Goal: Task Accomplishment & Management: Complete application form

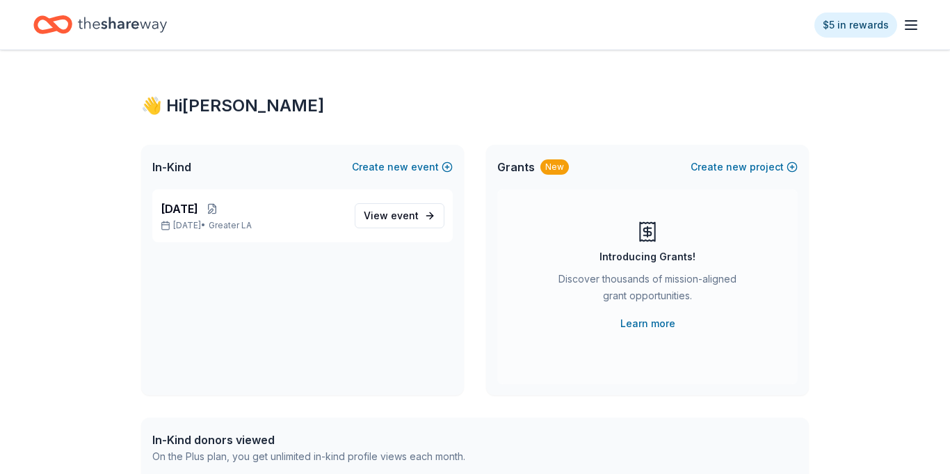
click at [265, 195] on div "[DATE] [DATE] • Greater LA View event" at bounding box center [302, 215] width 301 height 53
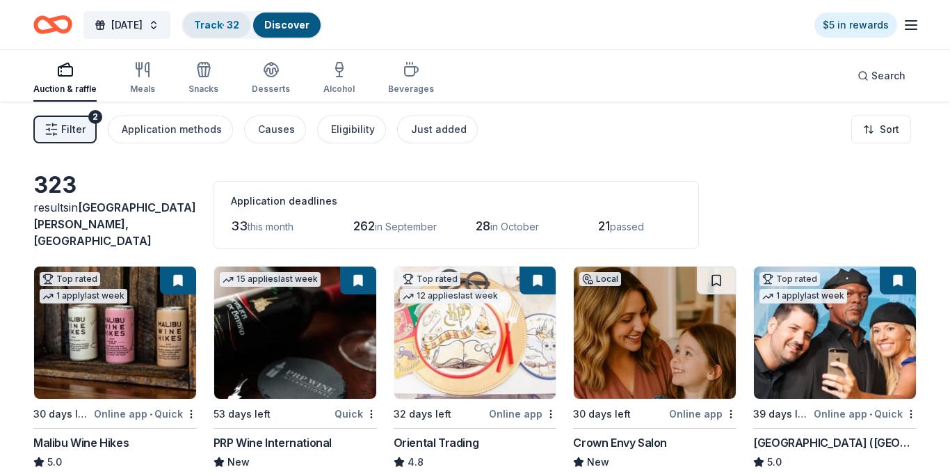
click at [239, 22] on link "Track · 32" at bounding box center [216, 25] width 45 height 12
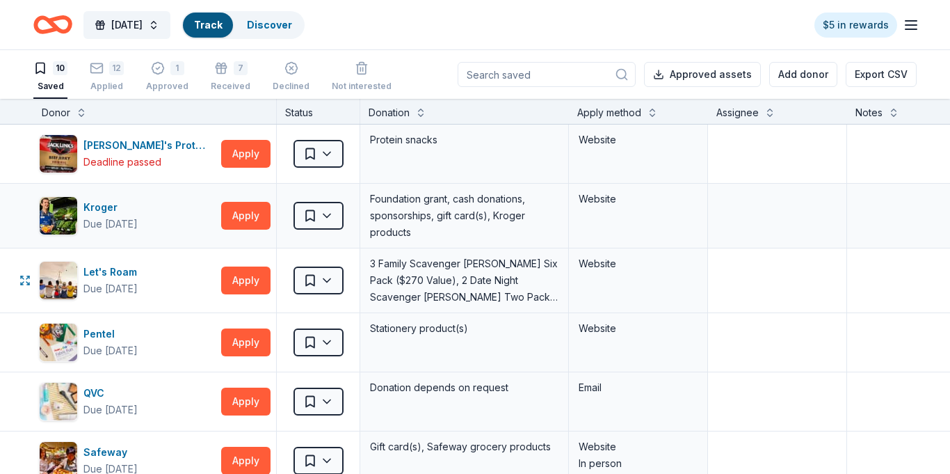
scroll to position [1, 0]
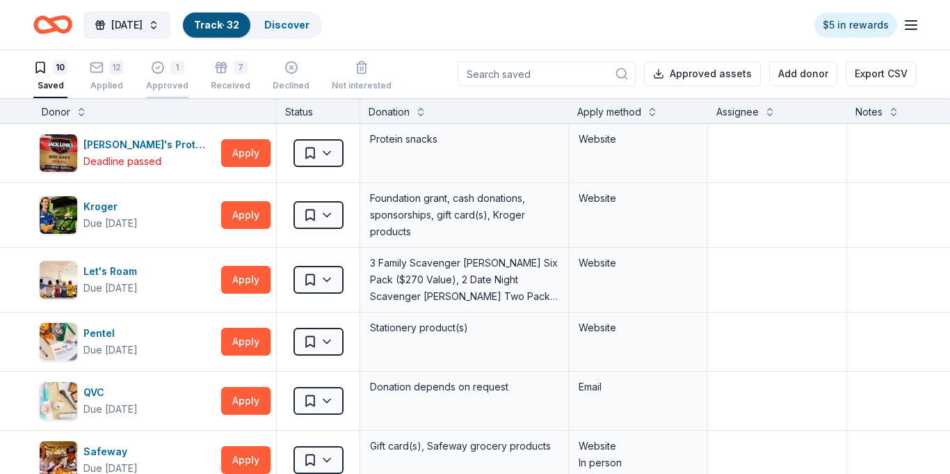
click at [153, 84] on div "Approved" at bounding box center [167, 85] width 42 height 11
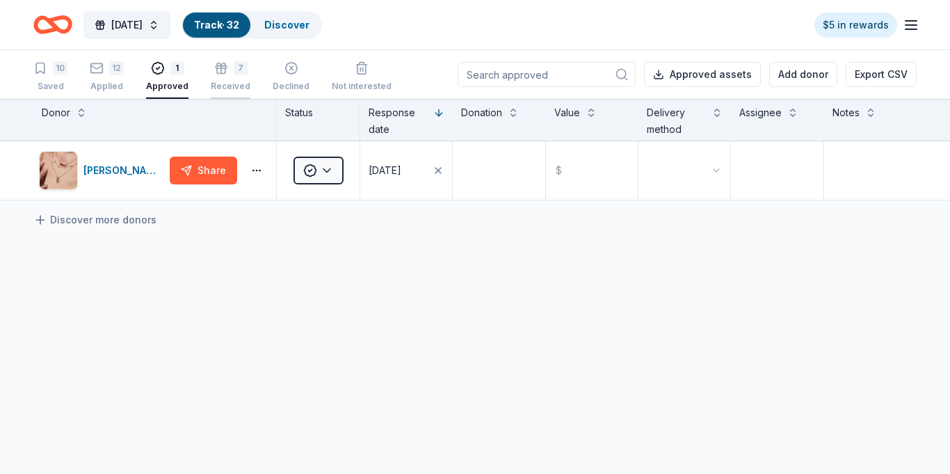
click at [214, 77] on div "7 Received" at bounding box center [231, 76] width 40 height 31
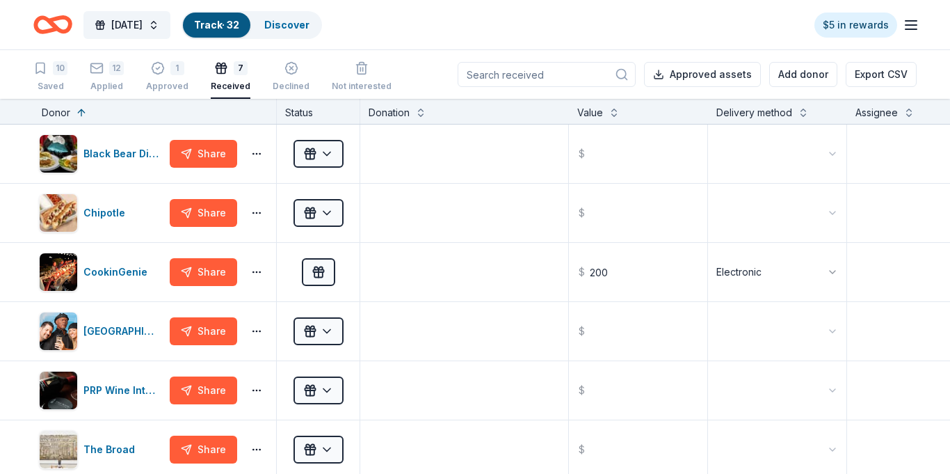
scroll to position [1, 0]
click at [458, 36] on div "2025 Harvest Festival Track · 32 Discover $5 in rewards" at bounding box center [475, 24] width 884 height 33
click at [101, 82] on div "Applied" at bounding box center [107, 85] width 34 height 11
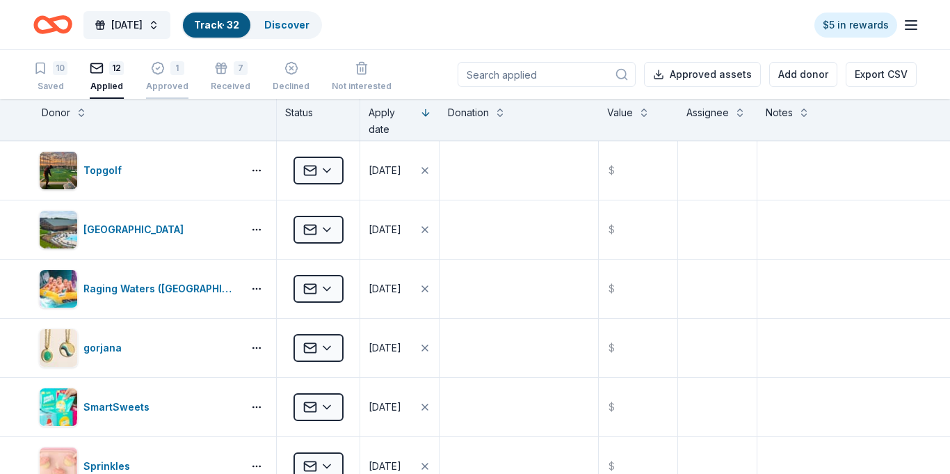
click at [163, 82] on div "Approved" at bounding box center [167, 86] width 42 height 11
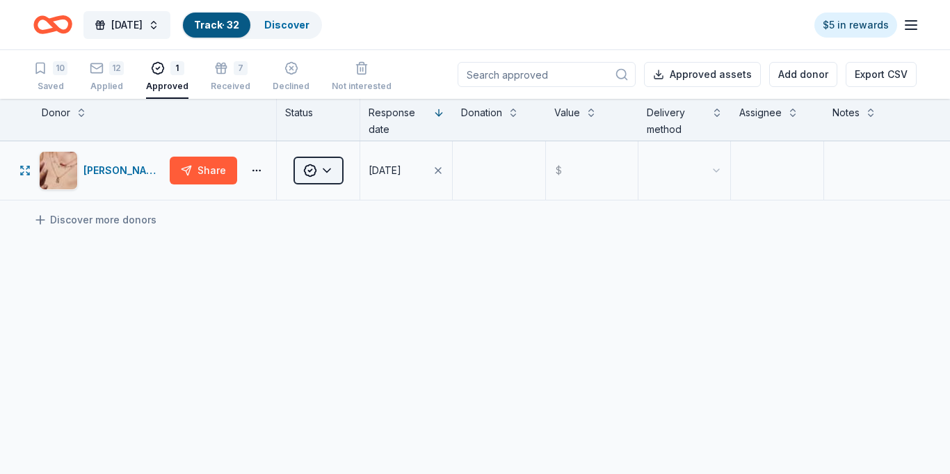
click at [337, 170] on html "2025 Harvest Festival Track · 32 Discover $5 in rewards 10 Saved 12 Applied 1 A…" at bounding box center [475, 237] width 950 height 474
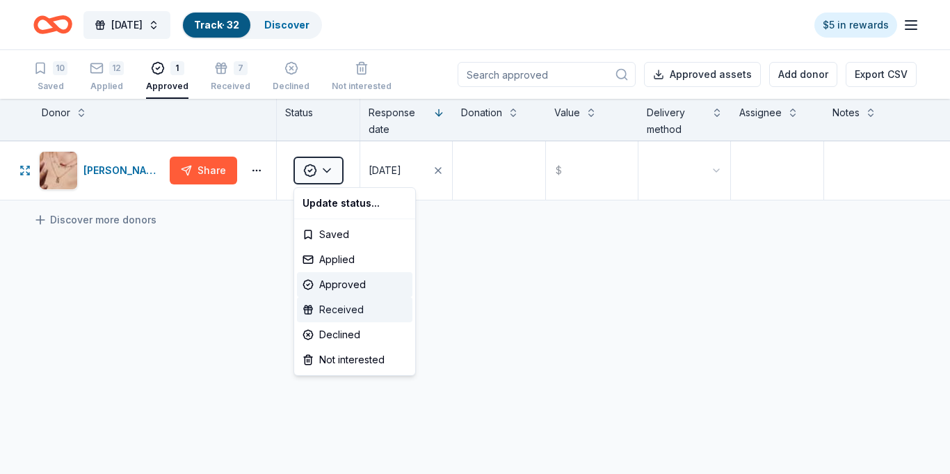
click at [335, 307] on div "Received" at bounding box center [354, 309] width 115 height 25
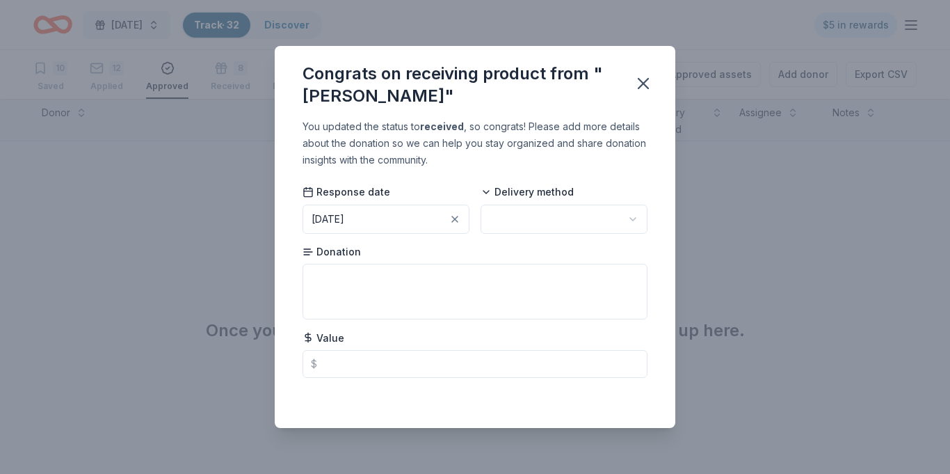
click at [509, 223] on html "2025 Harvest Festival Track · 32 Discover $5 in rewards 10 Saved 12 Applied App…" at bounding box center [475, 237] width 950 height 474
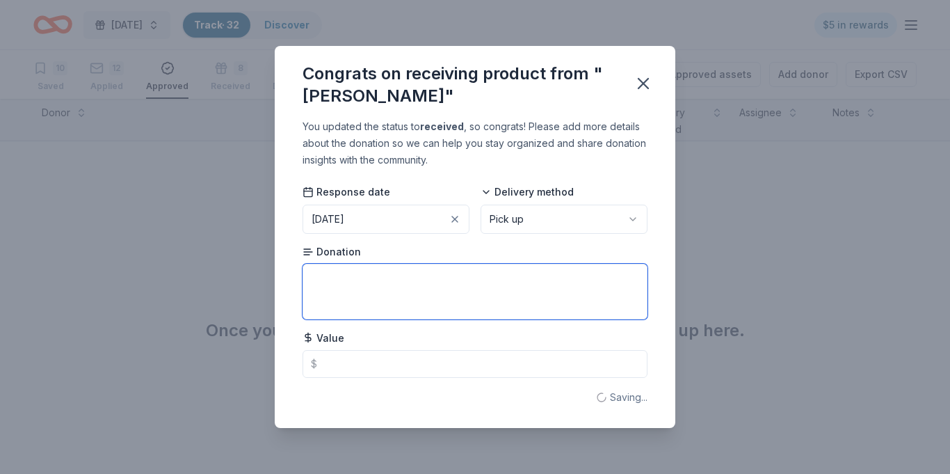
click at [350, 301] on textarea at bounding box center [475, 292] width 345 height 56
type textarea "Jewelry Set"
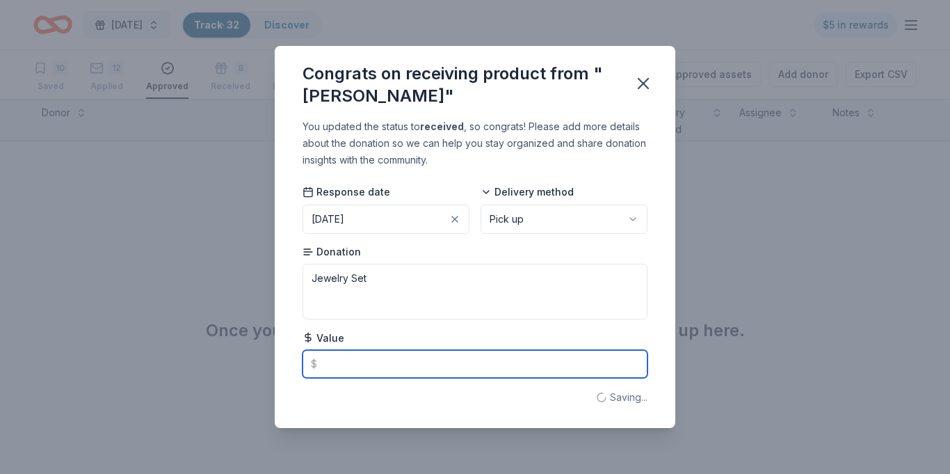
click at [378, 362] on input "text" at bounding box center [475, 364] width 345 height 28
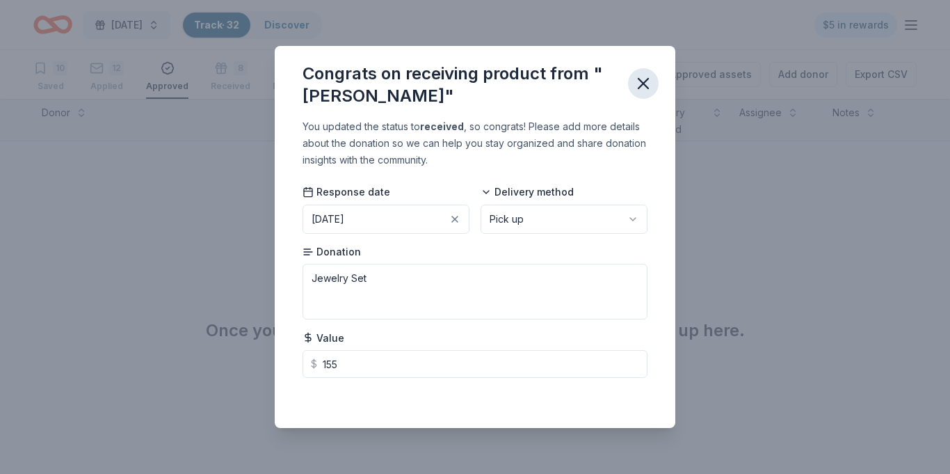
type input "155.00"
click at [648, 79] on icon "button" at bounding box center [643, 83] width 19 height 19
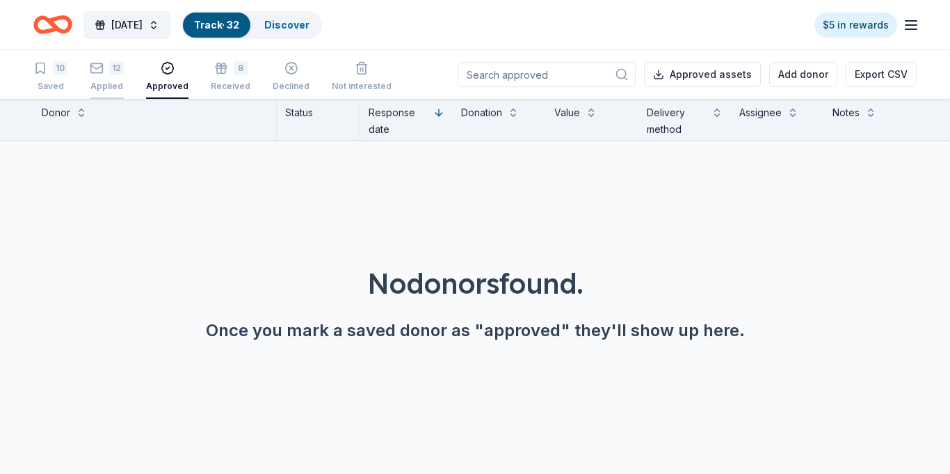
click at [97, 85] on div "Applied" at bounding box center [107, 86] width 34 height 11
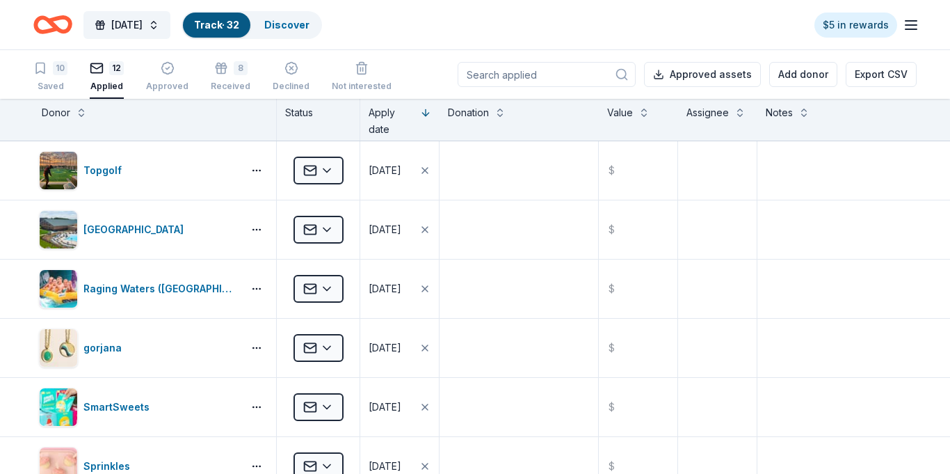
scroll to position [1, 0]
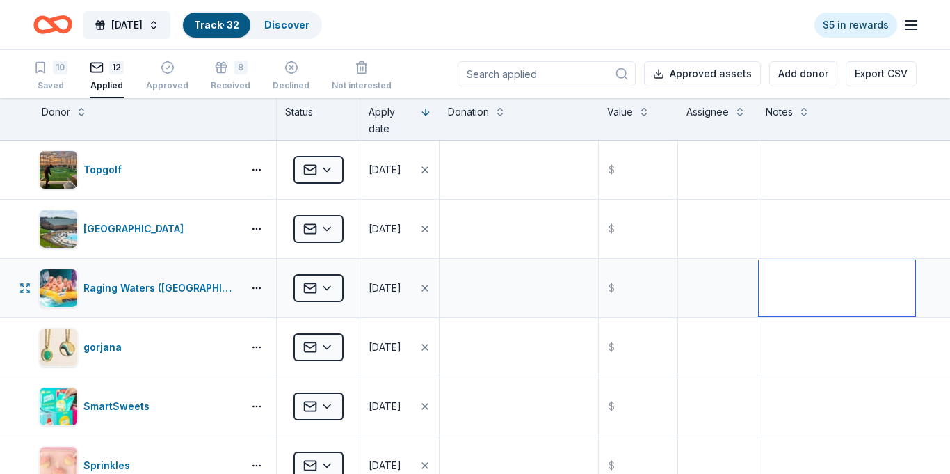
click at [794, 268] on textarea at bounding box center [837, 288] width 157 height 56
click at [17, 74] on div "10 Saved 12 Applied Approved 8 Received Declined Not interested Approved assets…" at bounding box center [475, 73] width 950 height 49
click at [515, 280] on textarea at bounding box center [519, 288] width 156 height 56
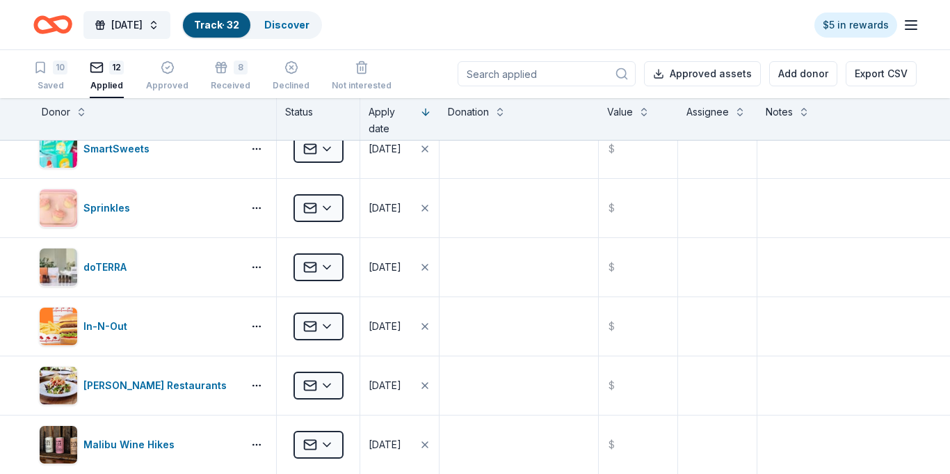
scroll to position [475, 0]
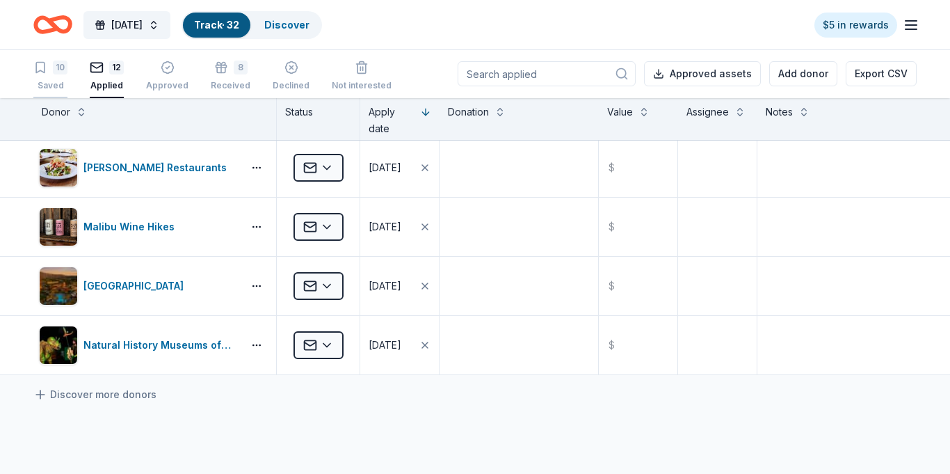
click at [48, 66] on div "10" at bounding box center [50, 68] width 34 height 14
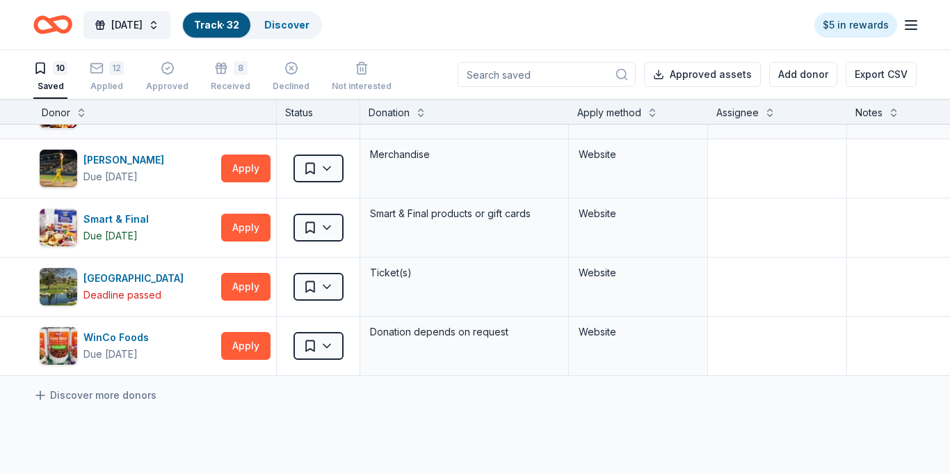
click at [438, 131] on div "Gift card(s), Safeway grocery products" at bounding box center [464, 109] width 209 height 58
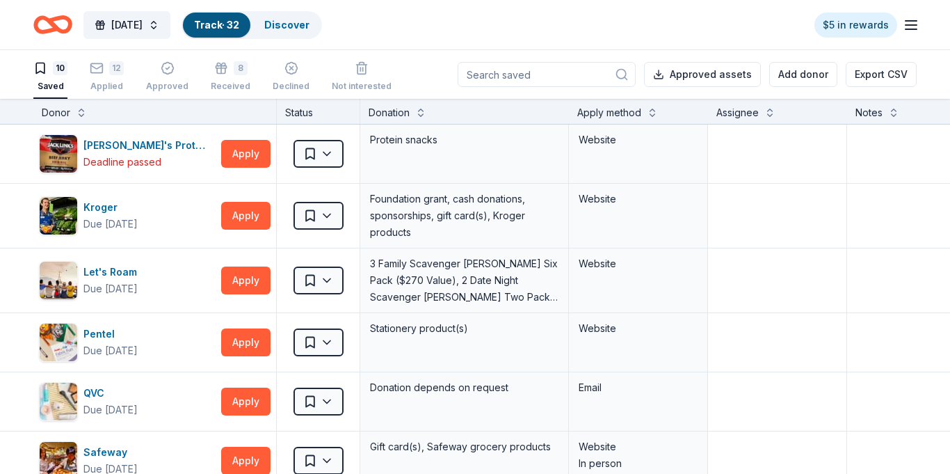
click at [51, 19] on icon "Home" at bounding box center [60, 24] width 22 height 14
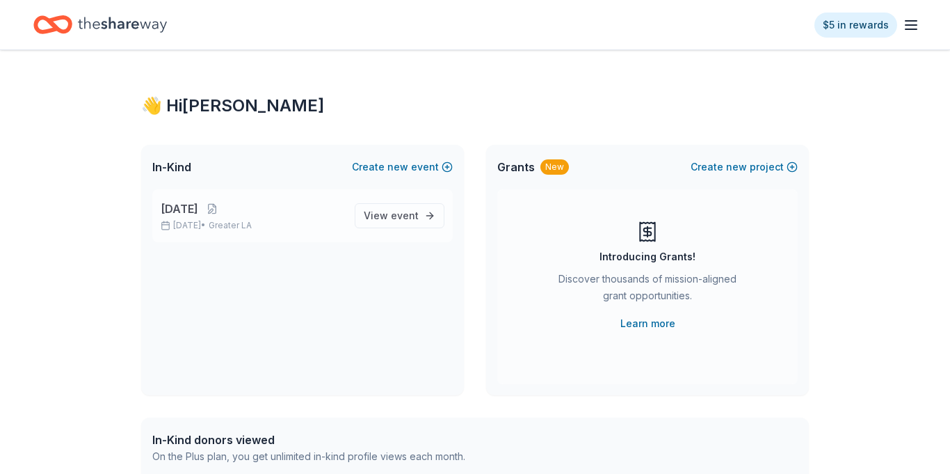
click at [198, 215] on span "[DATE]" at bounding box center [180, 208] width 38 height 17
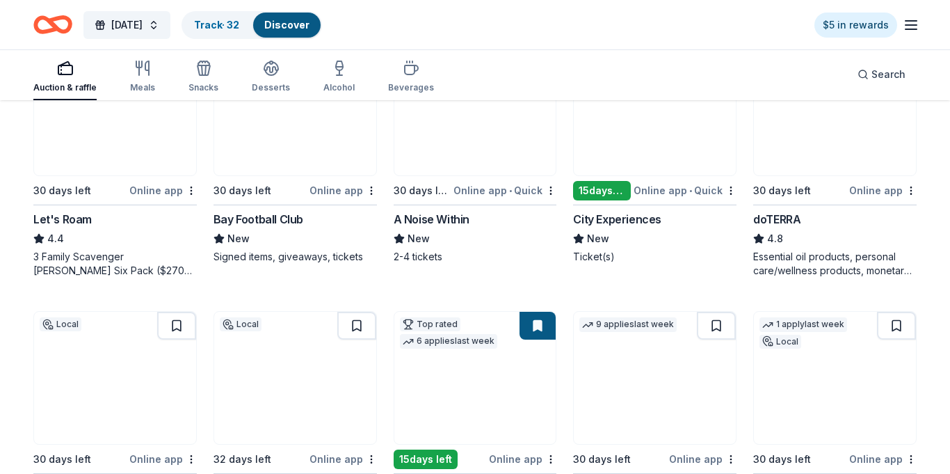
scroll to position [934, 0]
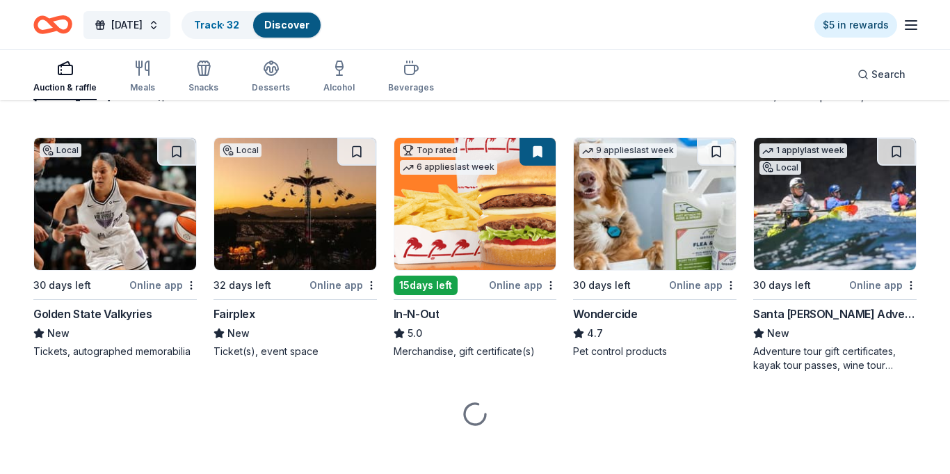
click at [443, 172] on img at bounding box center [475, 204] width 162 height 132
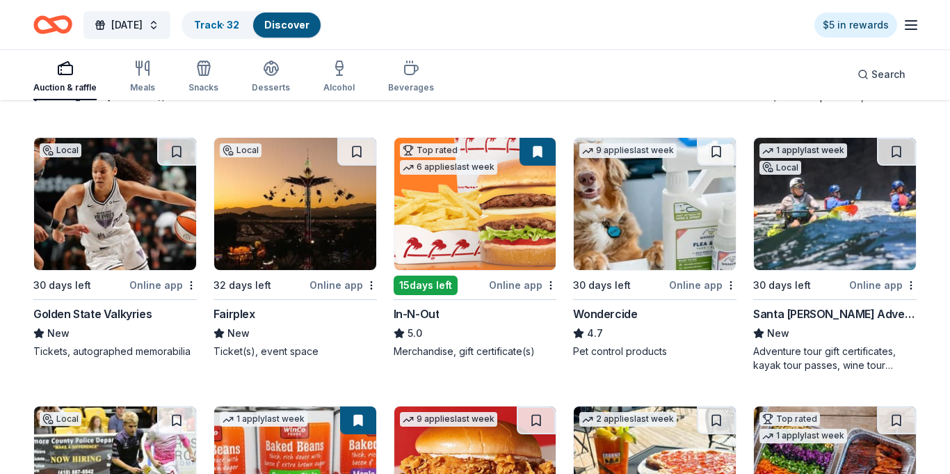
click at [478, 199] on img at bounding box center [475, 204] width 162 height 132
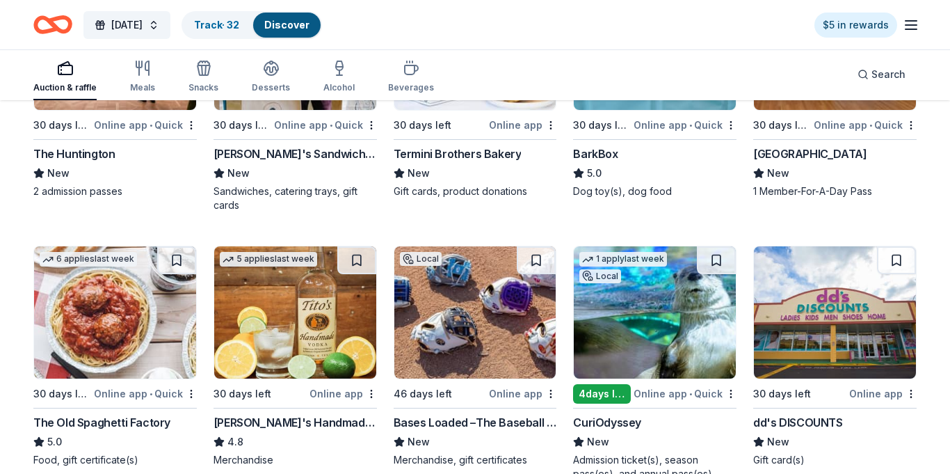
scroll to position [2450, 0]
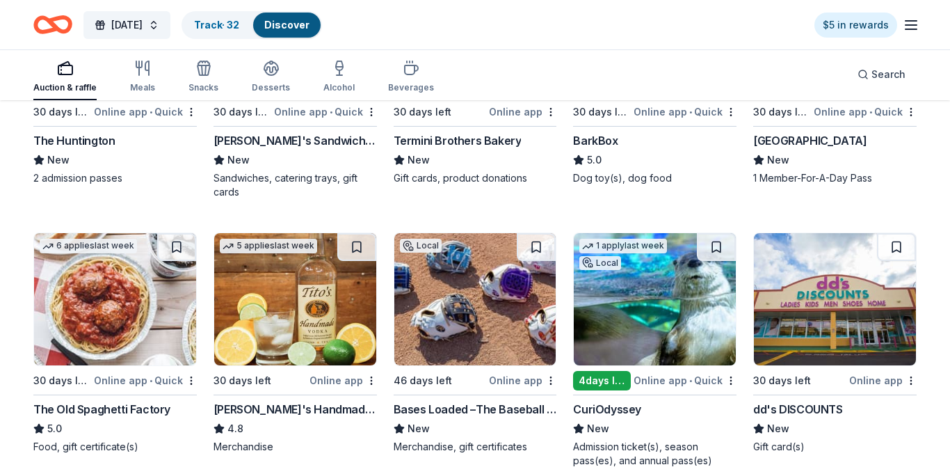
click at [474, 317] on img at bounding box center [475, 299] width 162 height 132
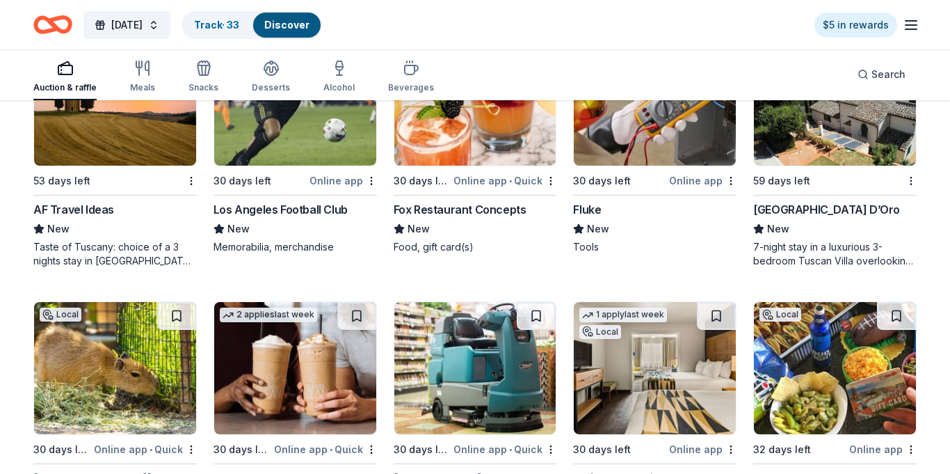
scroll to position [4405, 0]
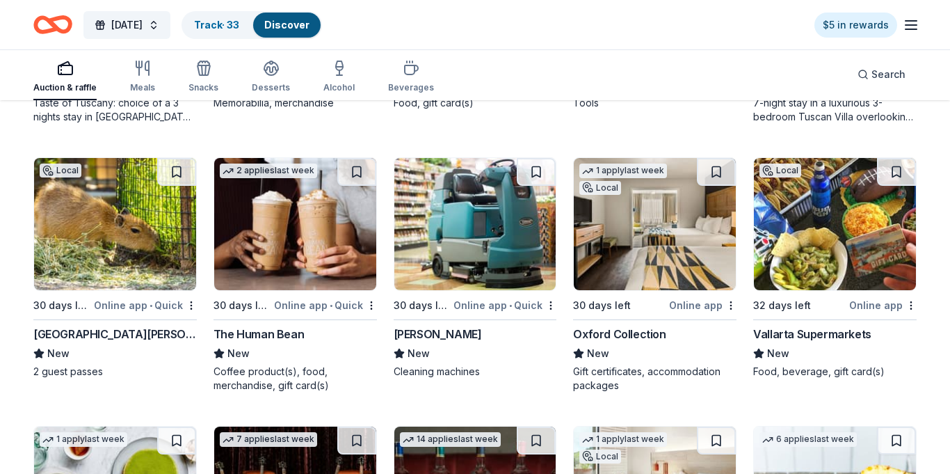
click at [143, 248] on img at bounding box center [115, 224] width 162 height 132
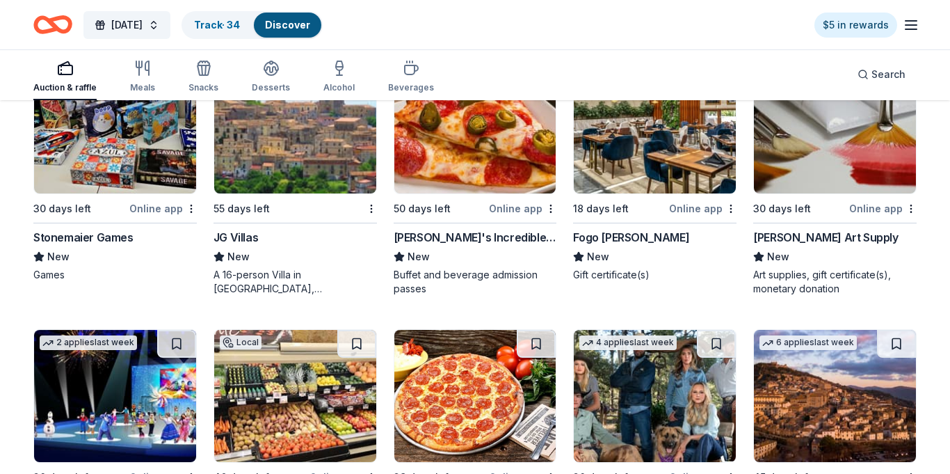
scroll to position [5081, 0]
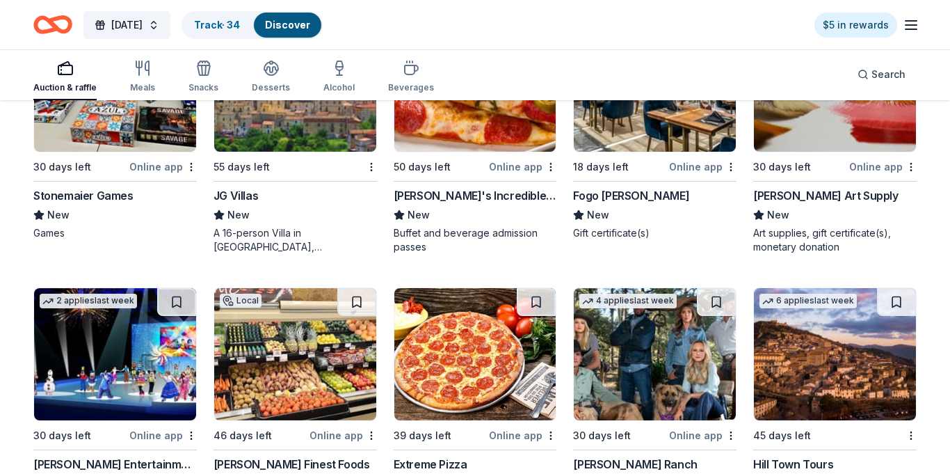
click at [641, 131] on img at bounding box center [655, 85] width 162 height 132
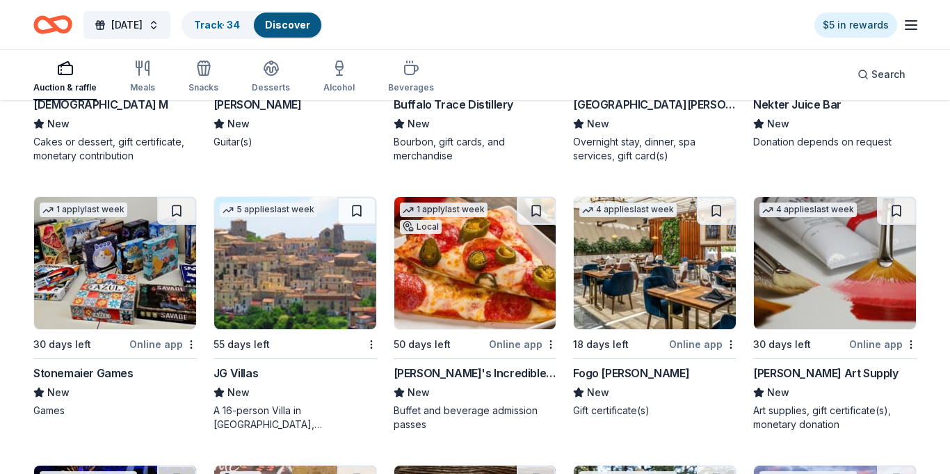
scroll to position [4886, 0]
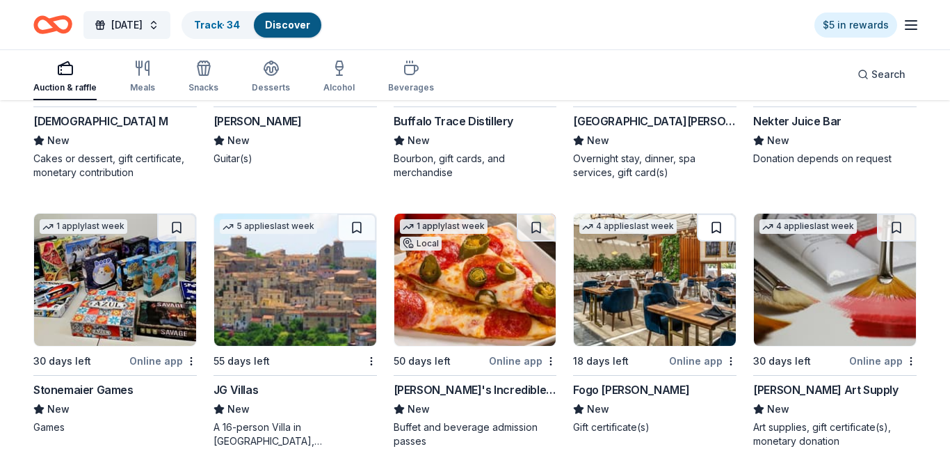
click at [721, 216] on button at bounding box center [716, 228] width 39 height 28
click at [717, 215] on button at bounding box center [718, 228] width 36 height 28
click at [714, 221] on button at bounding box center [718, 228] width 36 height 28
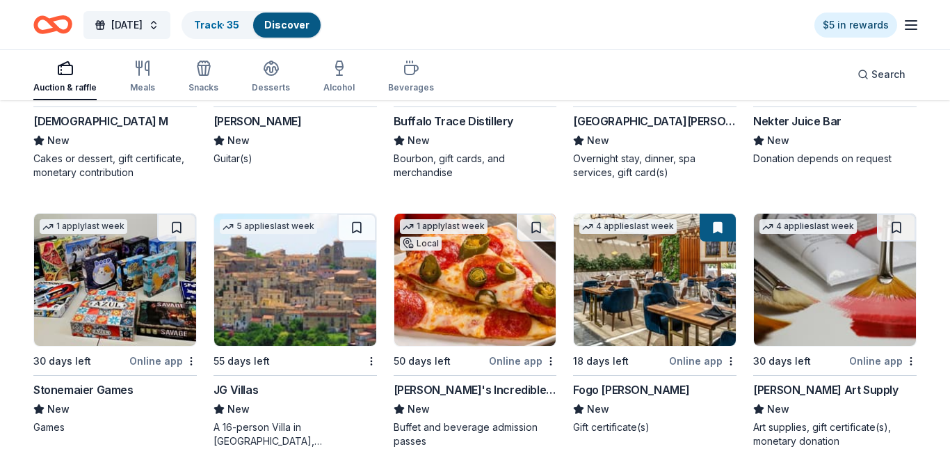
click at [666, 251] on img at bounding box center [655, 280] width 162 height 132
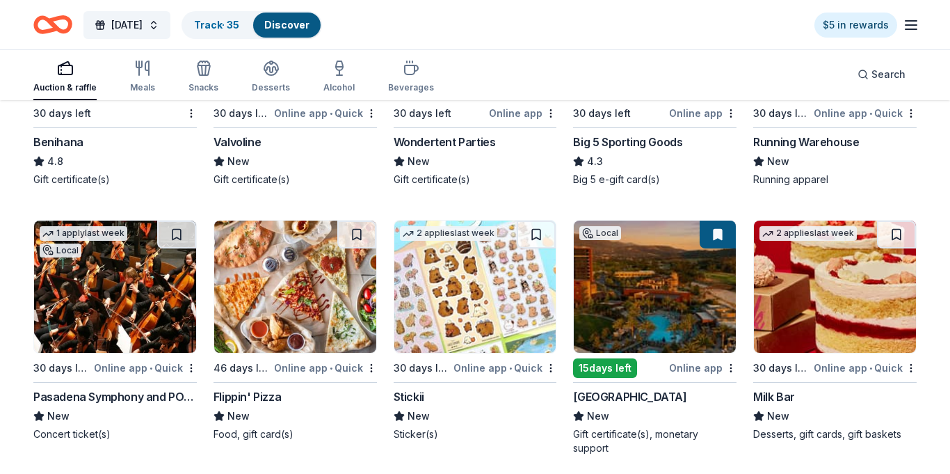
scroll to position [5949, 0]
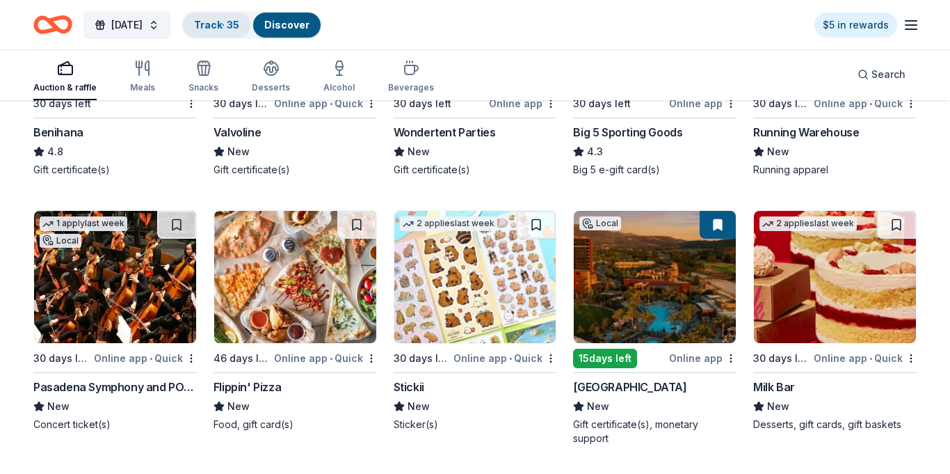
click at [250, 34] on div "Track · 35" at bounding box center [216, 25] width 67 height 25
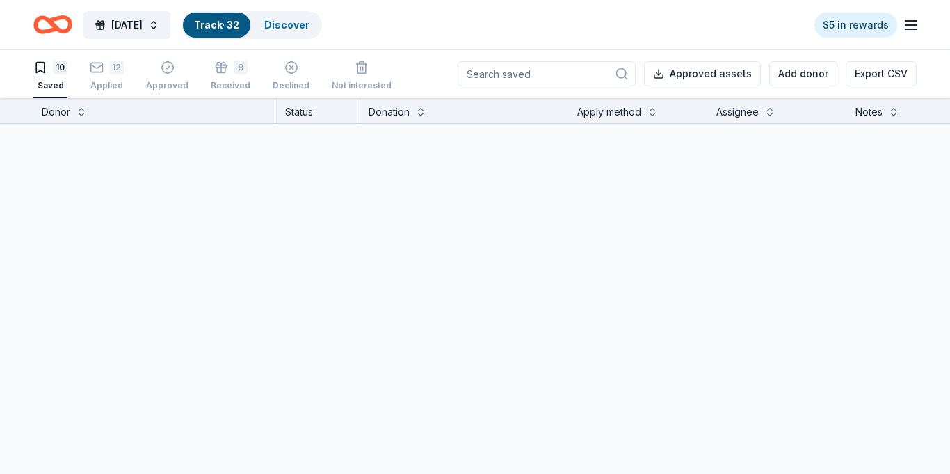
scroll to position [1, 0]
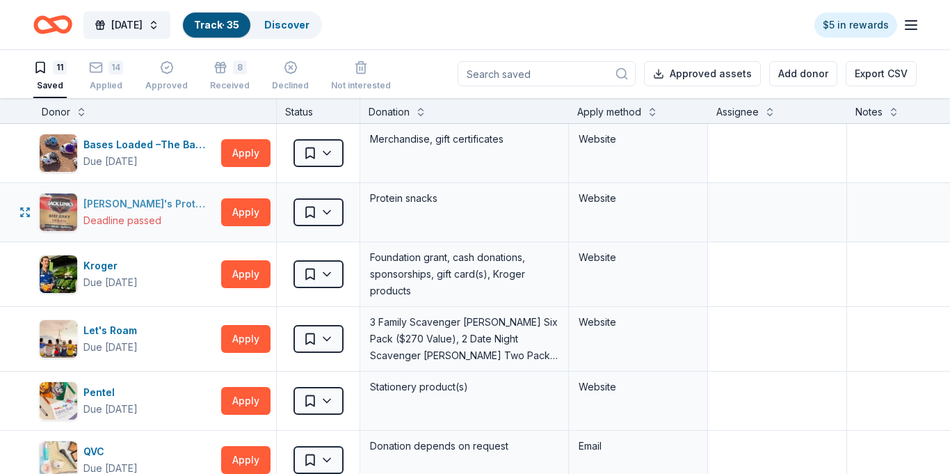
click at [77, 202] on img "button" at bounding box center [59, 212] width 38 height 38
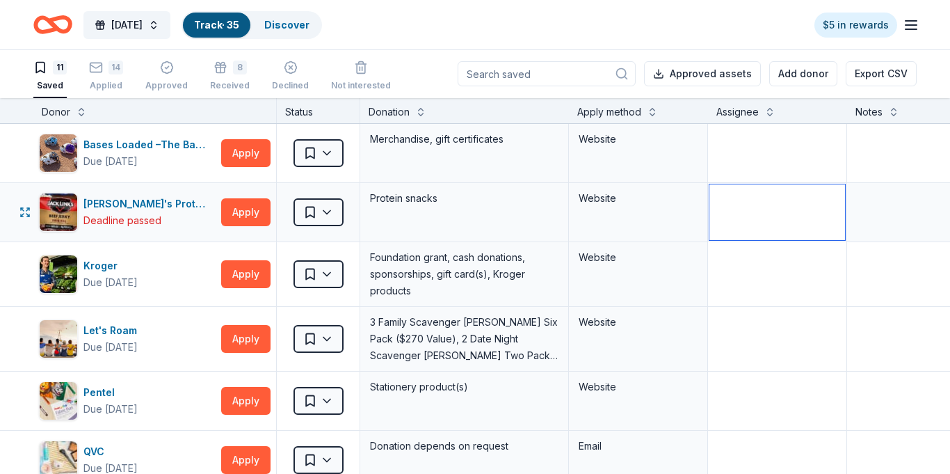
click at [772, 220] on textarea at bounding box center [778, 212] width 136 height 56
click at [213, 115] on div "Donor" at bounding box center [155, 112] width 226 height 17
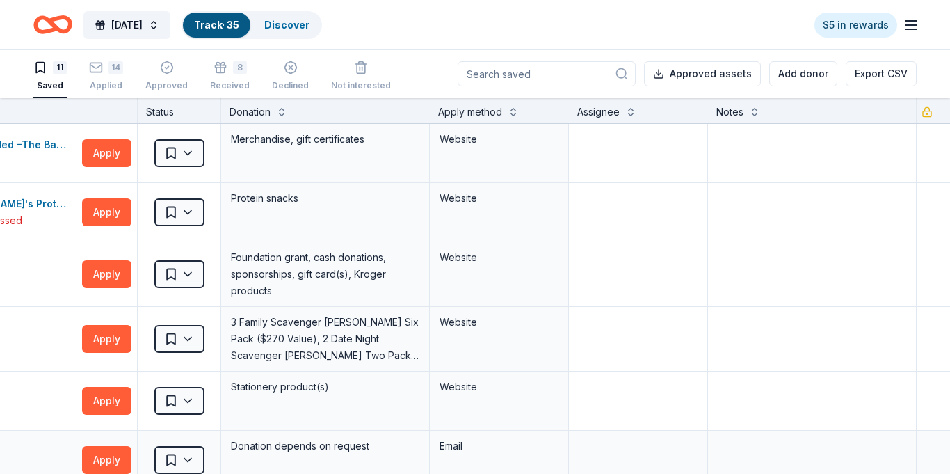
click at [540, 460] on div "Email" at bounding box center [499, 460] width 139 height 58
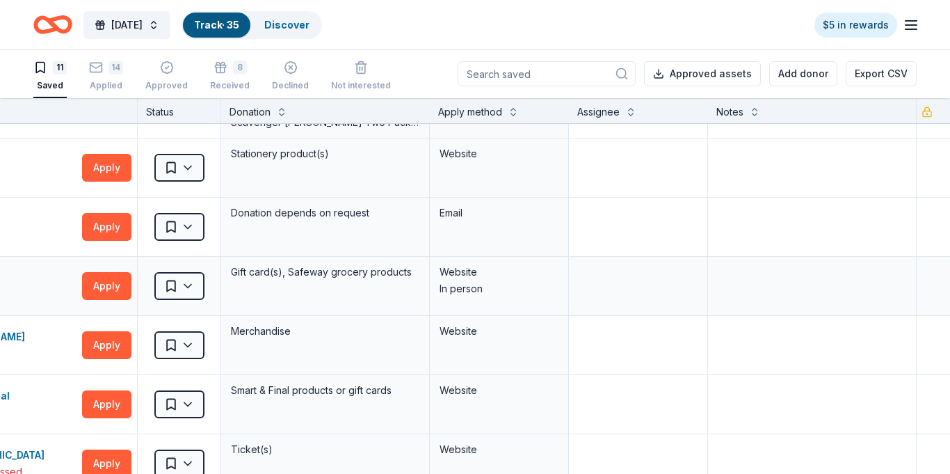
click at [506, 303] on div "Website In person" at bounding box center [499, 286] width 139 height 58
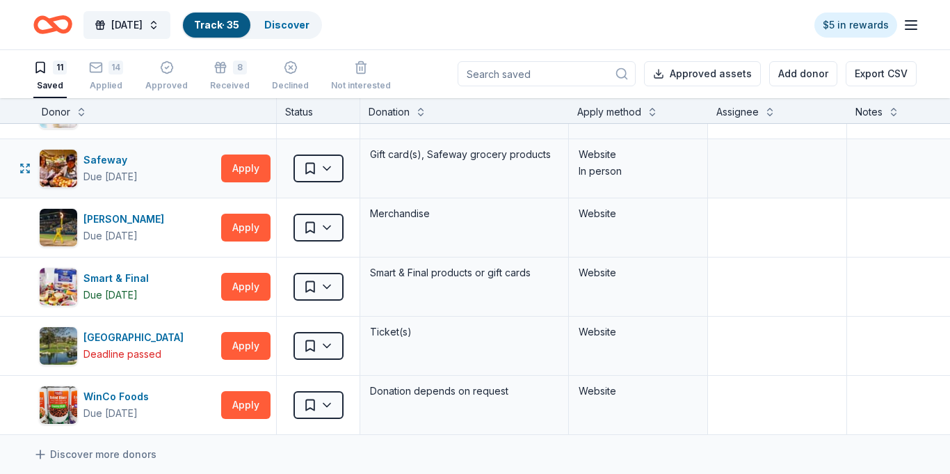
scroll to position [323, 0]
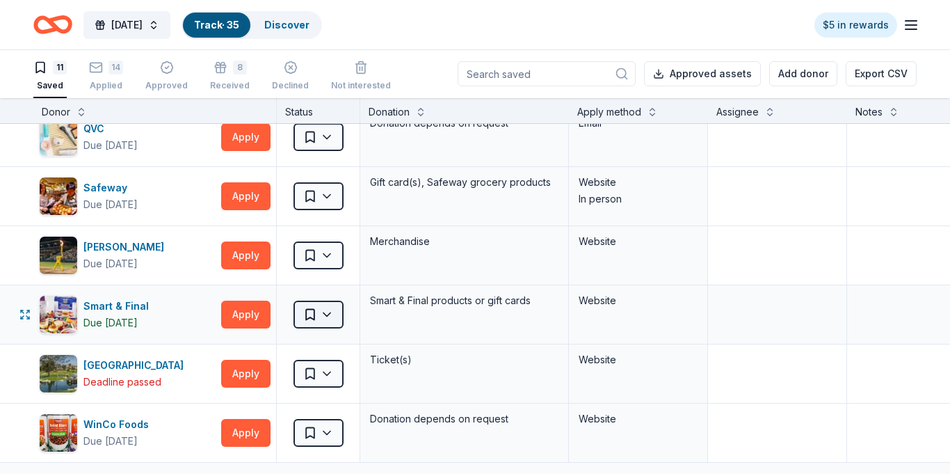
click at [321, 317] on html "2025 Harvest Festival Track · 35 Discover $5 in rewards 11 Saved 14 Applied App…" at bounding box center [475, 236] width 950 height 474
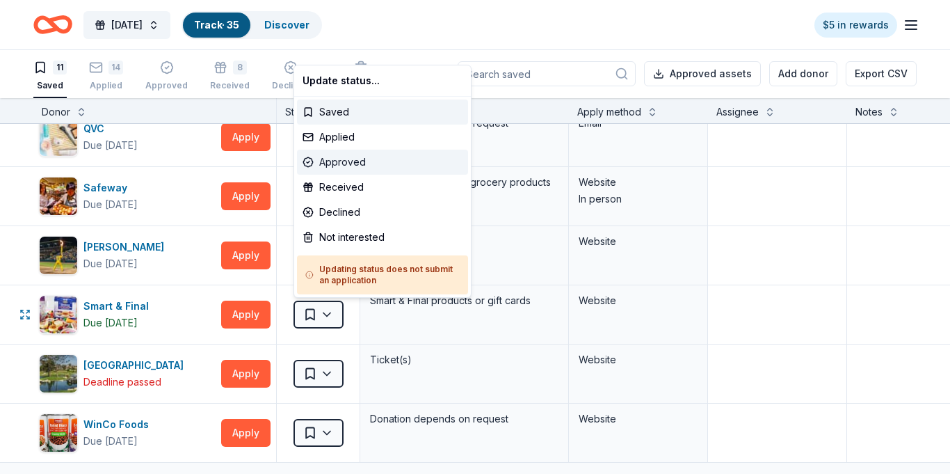
click at [337, 166] on div "Approved" at bounding box center [382, 162] width 171 height 25
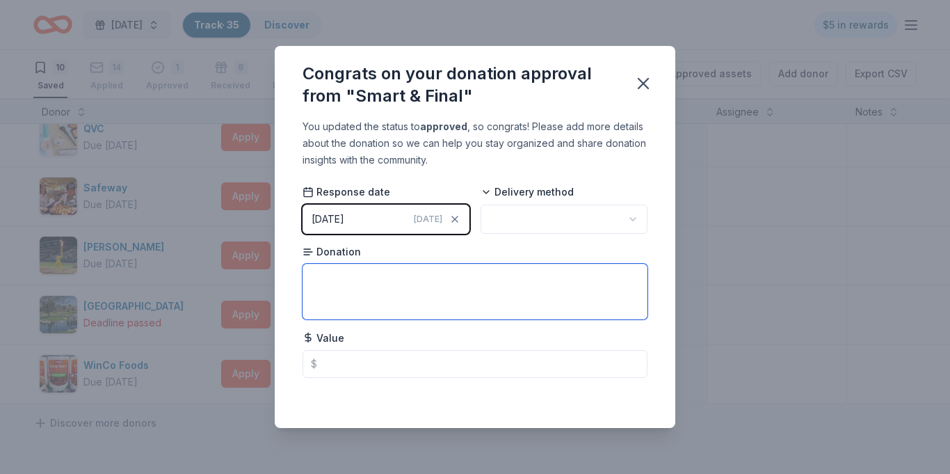
click at [331, 278] on textarea at bounding box center [475, 292] width 345 height 56
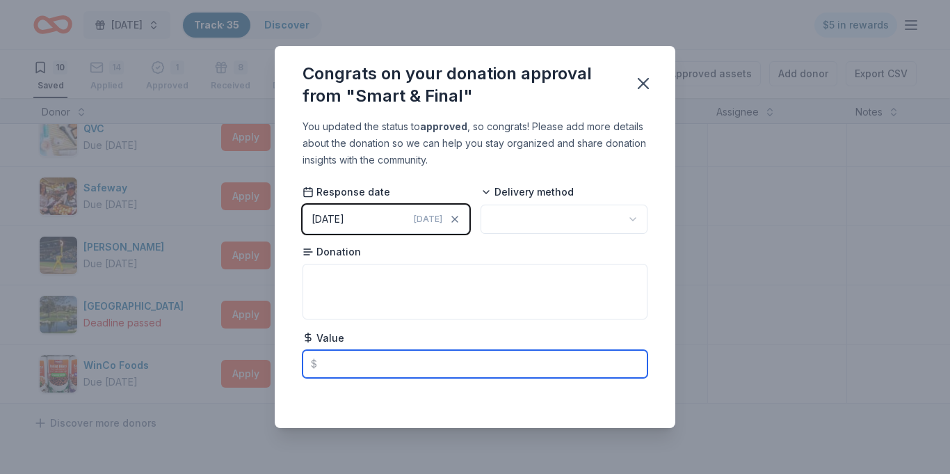
click at [360, 369] on input "text" at bounding box center [475, 364] width 345 height 28
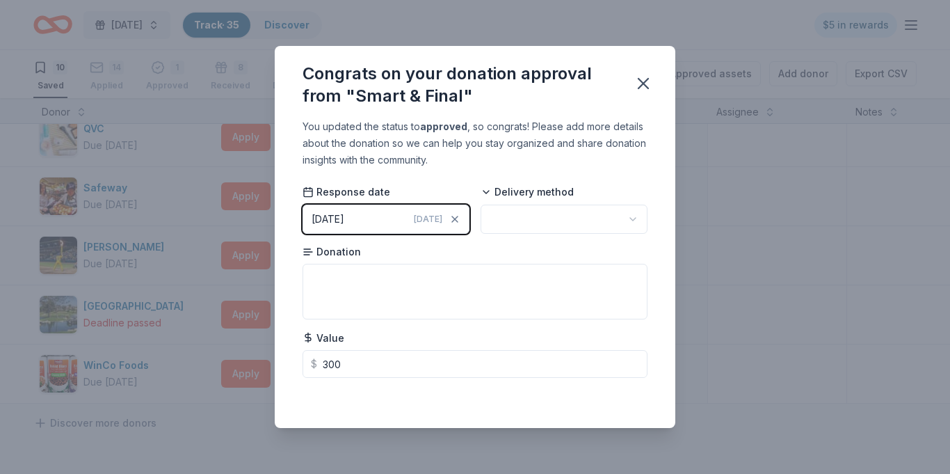
click at [633, 221] on html "2025 Harvest Festival Track · 35 Discover $5 in rewards 10 Saved 14 Applied 1 A…" at bounding box center [475, 236] width 950 height 474
type input "300.00"
click at [643, 74] on icon "button" at bounding box center [643, 83] width 19 height 19
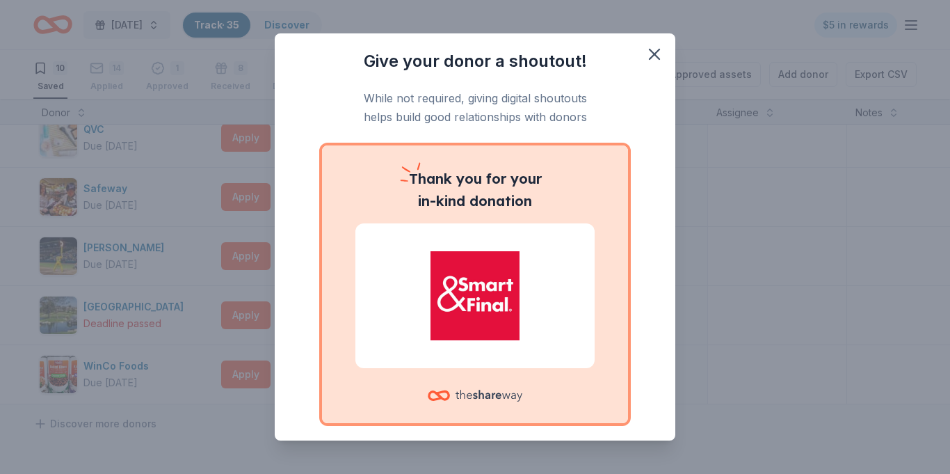
click at [492, 270] on img at bounding box center [475, 295] width 206 height 89
click at [499, 43] on div "Give your donor a shoutout! While not required, giving digital shoutouts helps …" at bounding box center [475, 236] width 401 height 406
click at [504, 81] on div "Give your donor a shoutout! While not required, giving digital shoutouts helps …" at bounding box center [475, 268] width 345 height 437
click at [648, 58] on icon "button" at bounding box center [654, 54] width 19 height 19
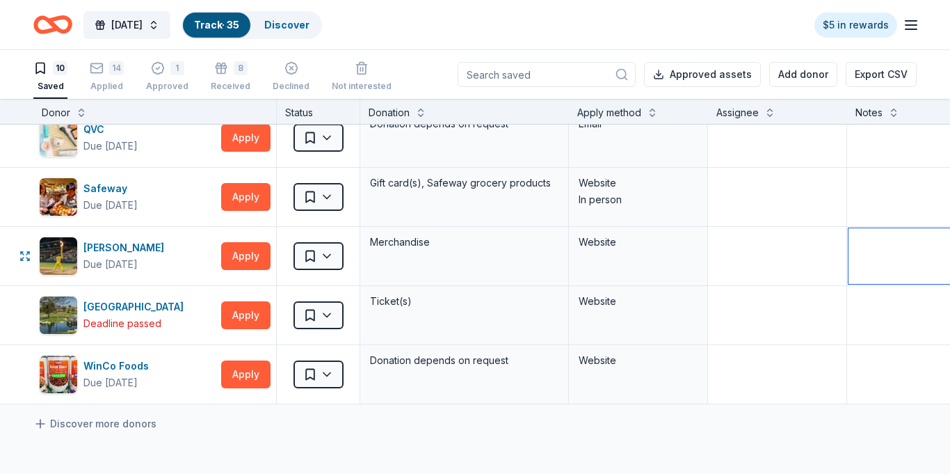
scroll to position [1, 0]
drag, startPoint x: 950, startPoint y: 273, endPoint x: 950, endPoint y: 410, distance: 136.4
click at [950, 410] on div "Donor Status Donation Apply method Assignee Notes Bases Loaded –The Baseball an…" at bounding box center [475, 286] width 950 height 376
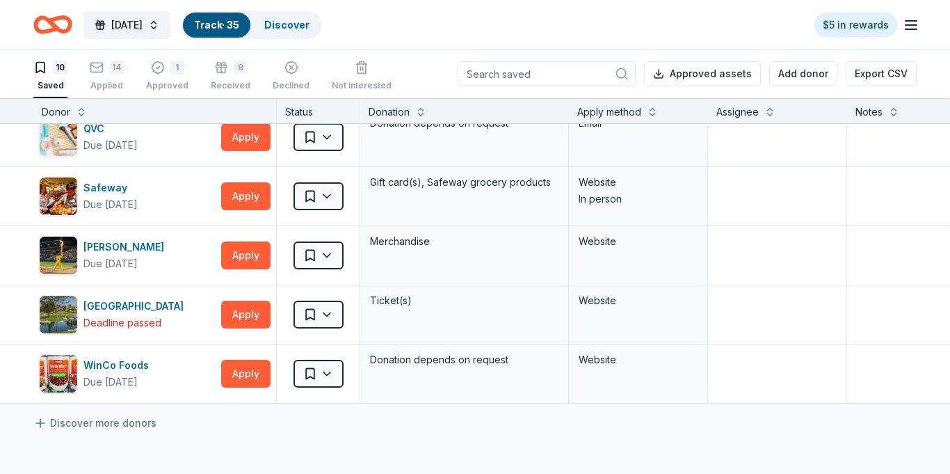
click at [950, 410] on div "Discover more donors" at bounding box center [544, 422] width 1089 height 39
drag, startPoint x: 949, startPoint y: 341, endPoint x: 941, endPoint y: 473, distance: 132.4
click at [941, 473] on div "Bases Loaded –The Baseball and Softball Superstore Due in 46 days Apply Saved M…" at bounding box center [544, 233] width 1089 height 864
click at [62, 29] on icon "Home" at bounding box center [52, 24] width 39 height 33
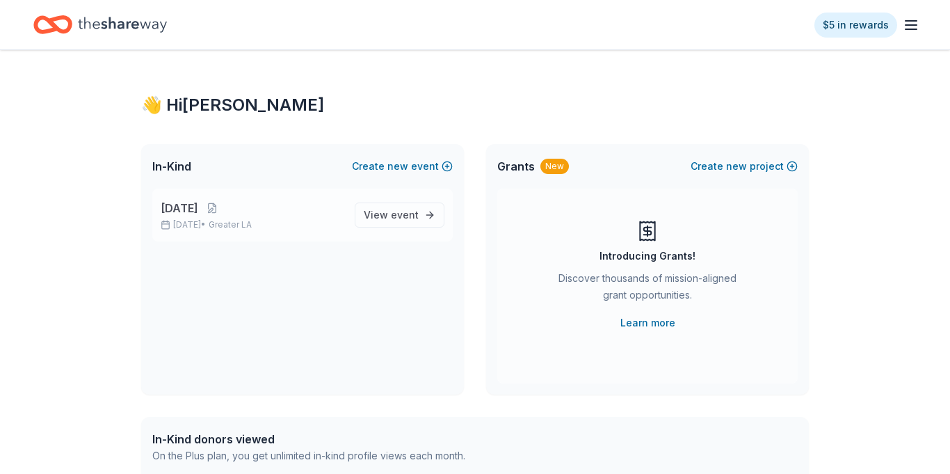
click at [198, 211] on span "[DATE]" at bounding box center [180, 208] width 38 height 17
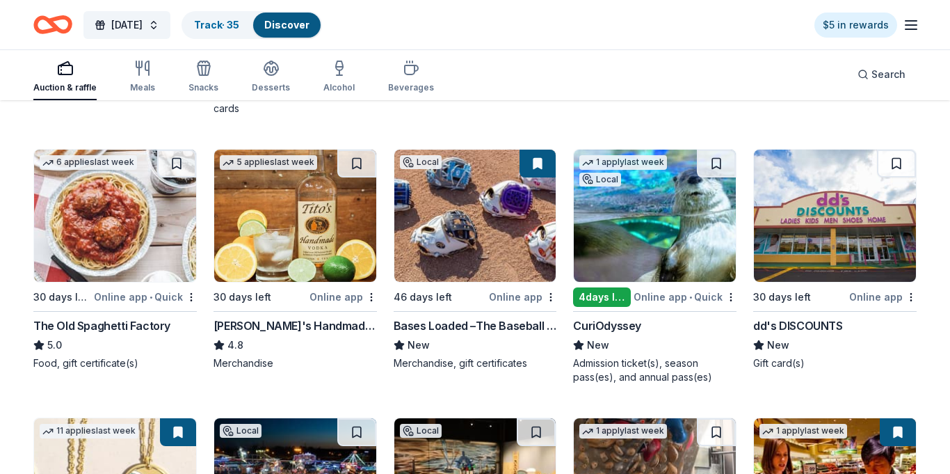
scroll to position [2543, 0]
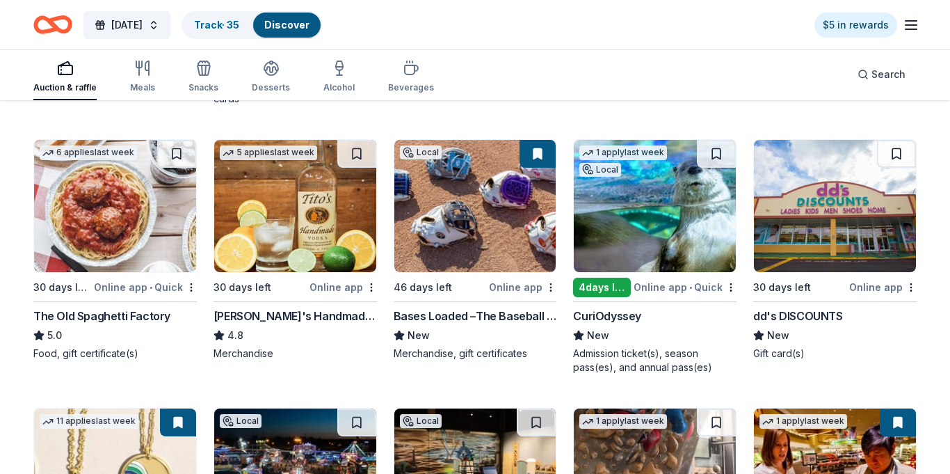
click at [321, 200] on img at bounding box center [295, 206] width 162 height 132
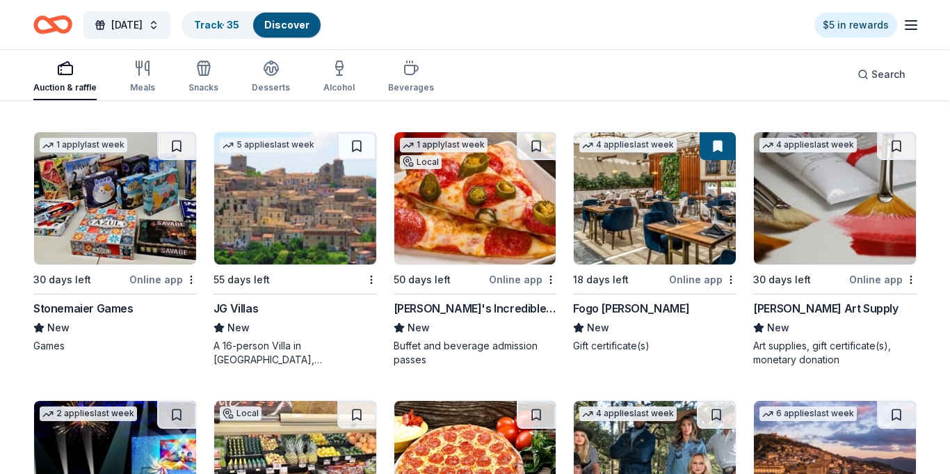
scroll to position [4978, 0]
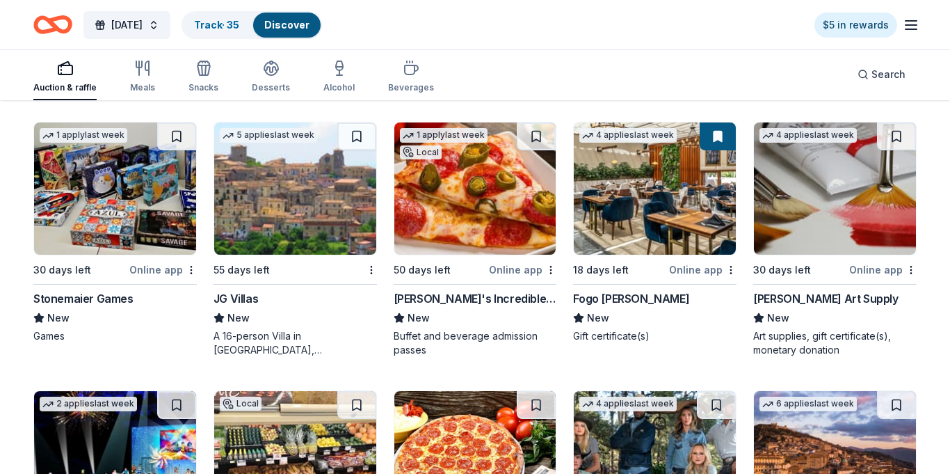
click at [73, 195] on img at bounding box center [115, 188] width 162 height 132
click at [468, 154] on img at bounding box center [475, 188] width 162 height 132
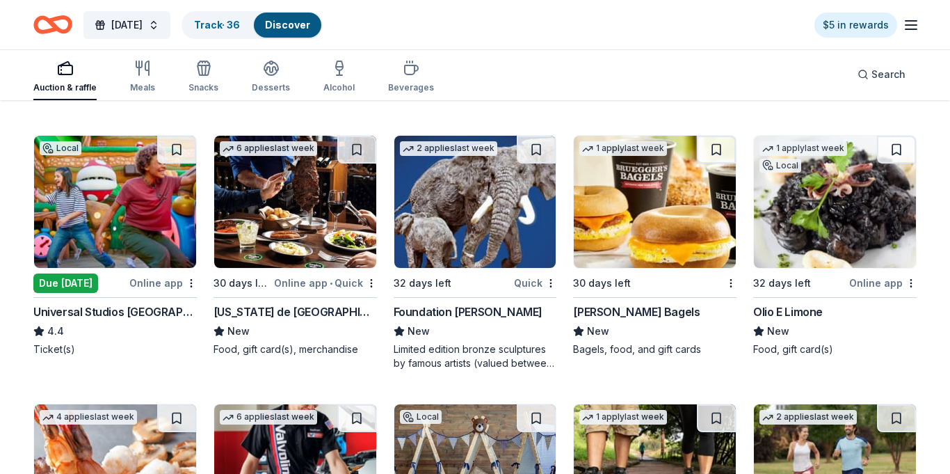
scroll to position [5521, 0]
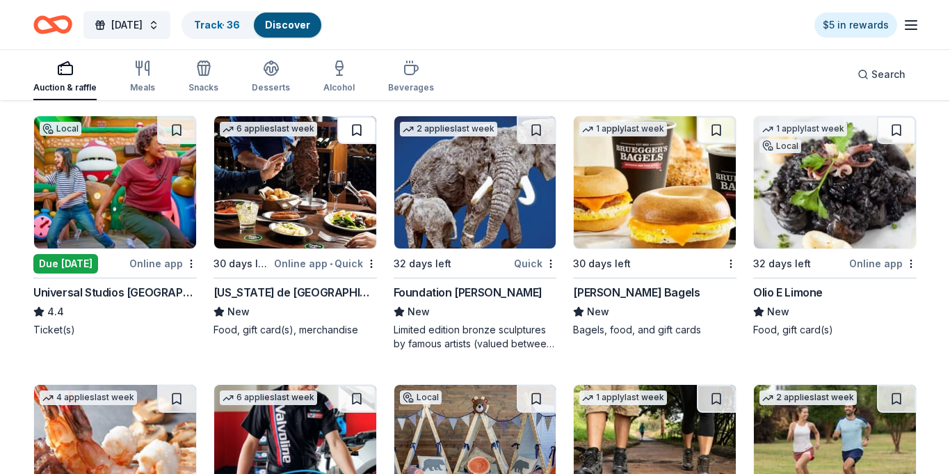
click at [360, 127] on button at bounding box center [356, 130] width 39 height 28
click at [129, 162] on img at bounding box center [115, 182] width 162 height 132
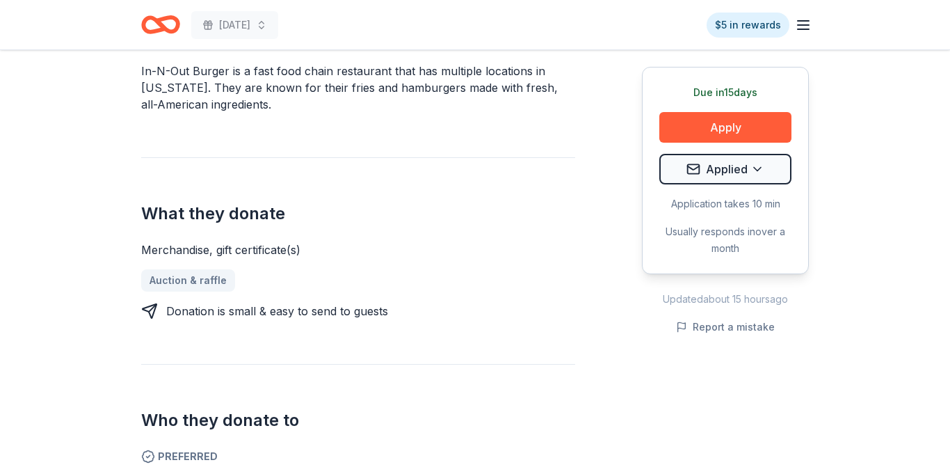
scroll to position [475, 0]
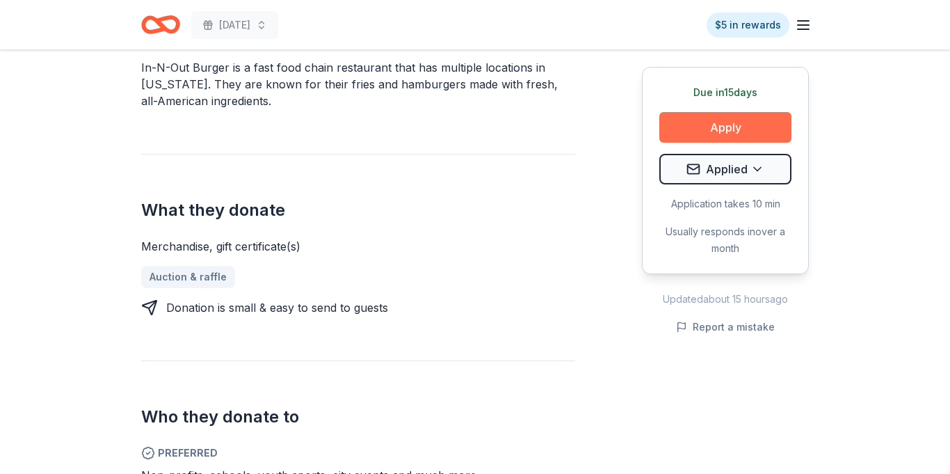
click at [742, 113] on button "Apply" at bounding box center [726, 127] width 132 height 31
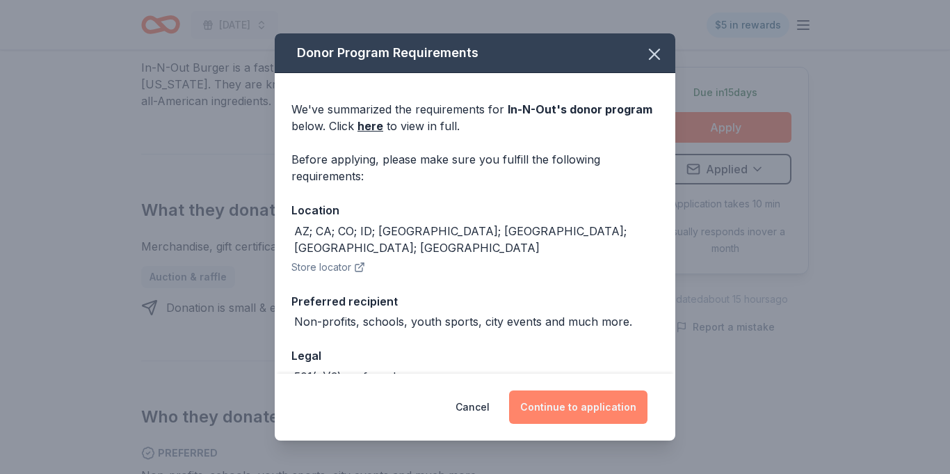
click at [577, 405] on button "Continue to application" at bounding box center [578, 406] width 138 height 33
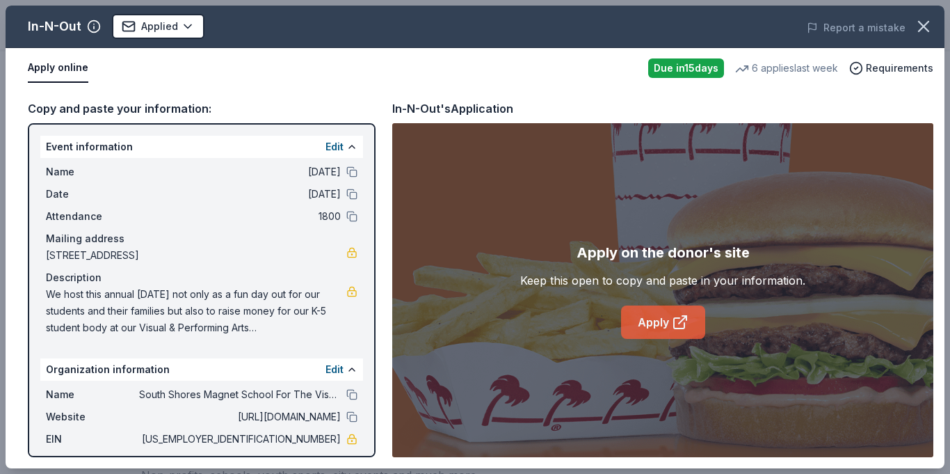
click at [656, 325] on link "Apply" at bounding box center [663, 321] width 84 height 33
click at [669, 316] on link "Apply" at bounding box center [663, 321] width 84 height 33
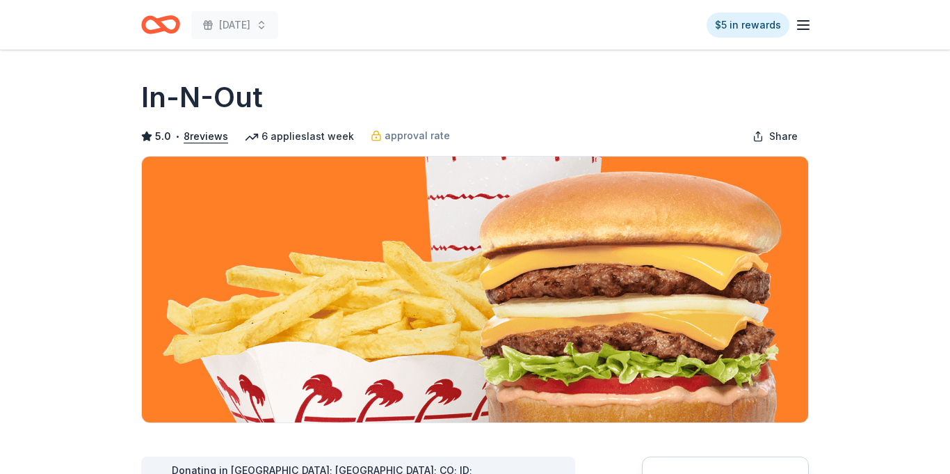
scroll to position [223, 0]
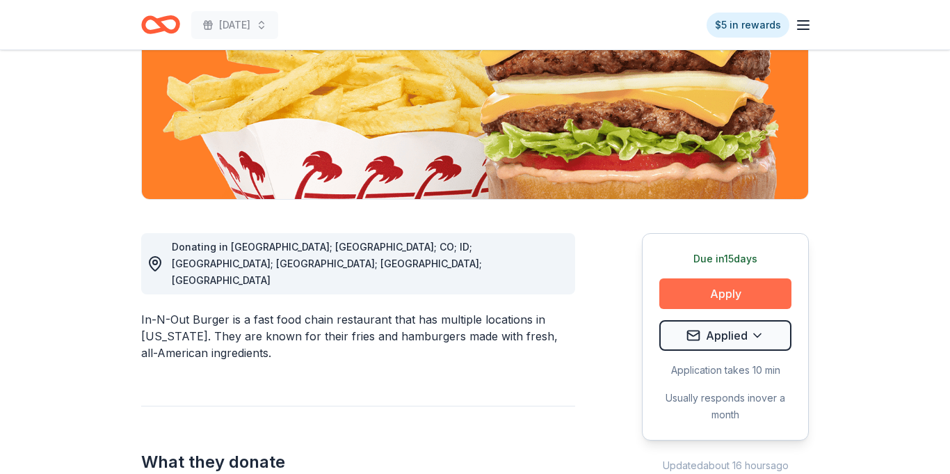
click at [724, 294] on button "Apply" at bounding box center [726, 293] width 132 height 31
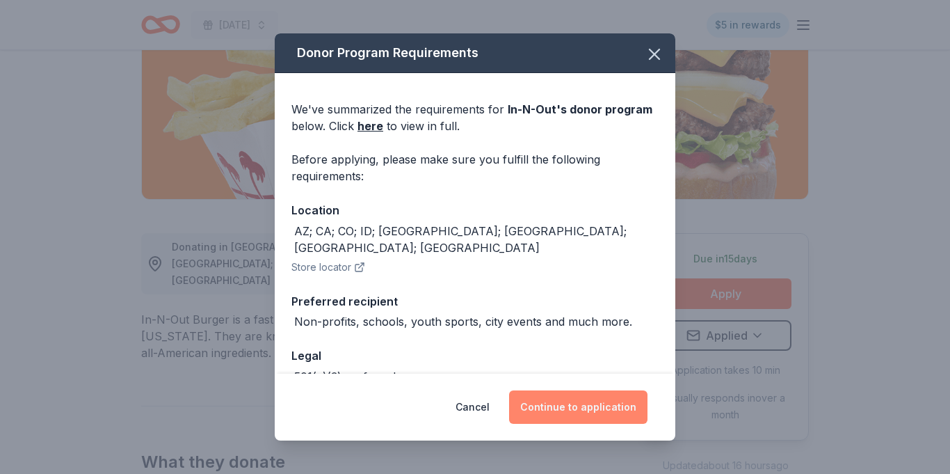
click at [571, 413] on button "Continue to application" at bounding box center [578, 406] width 138 height 33
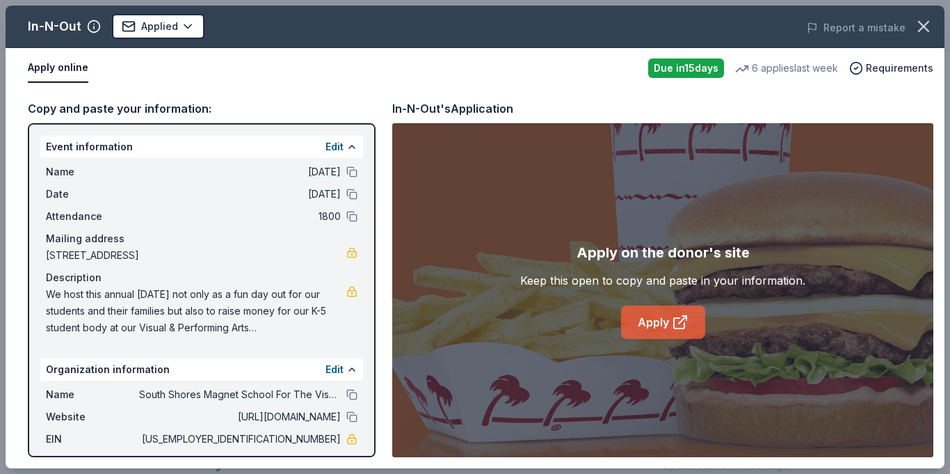
click at [637, 321] on link "Apply" at bounding box center [663, 321] width 84 height 33
click at [185, 26] on html "2025 Harvest Festival $5 in rewards Due in 15 days Share In-N-Out 5.0 • 8 revie…" at bounding box center [475, 14] width 950 height 474
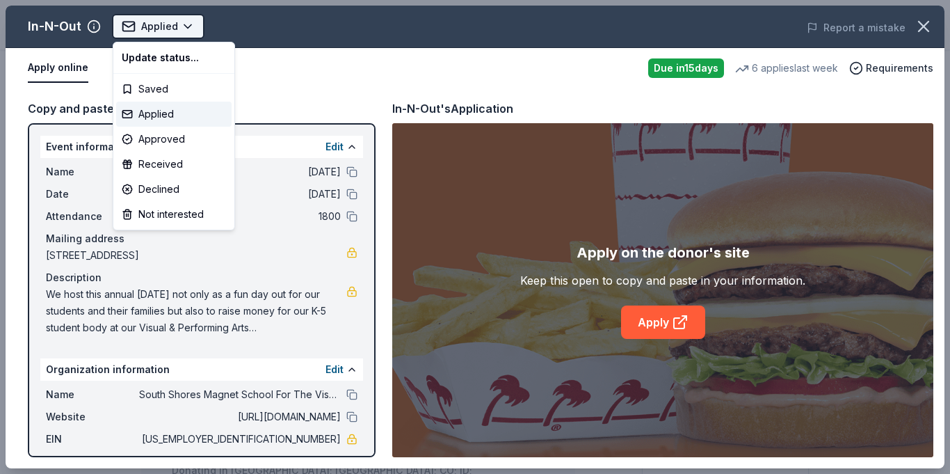
scroll to position [0, 0]
click at [152, 110] on div "Applied" at bounding box center [173, 114] width 115 height 25
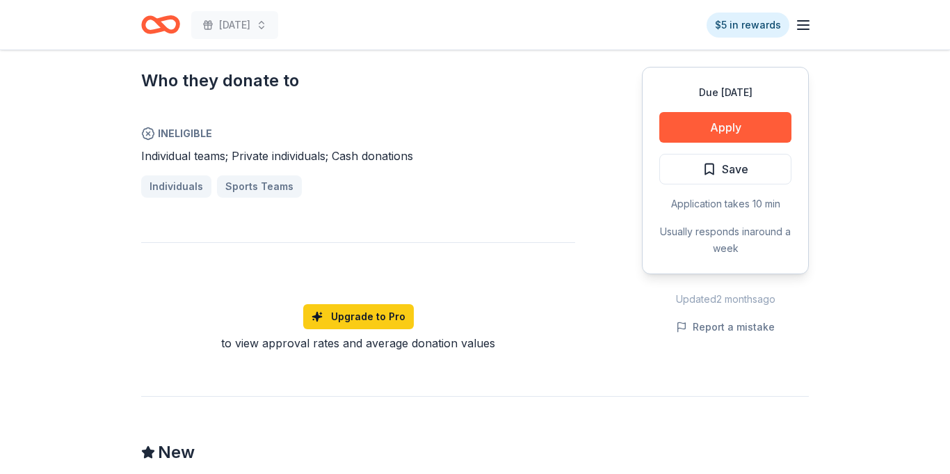
scroll to position [820, 0]
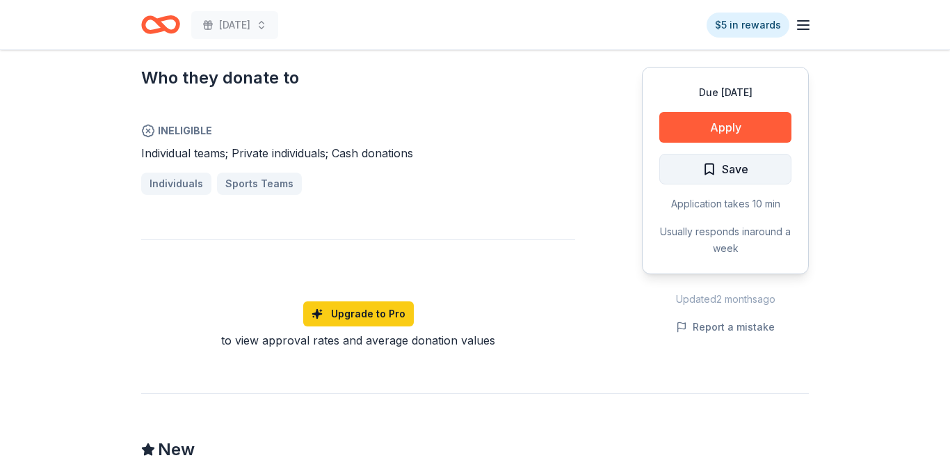
click at [703, 168] on span "Save" at bounding box center [726, 169] width 46 height 18
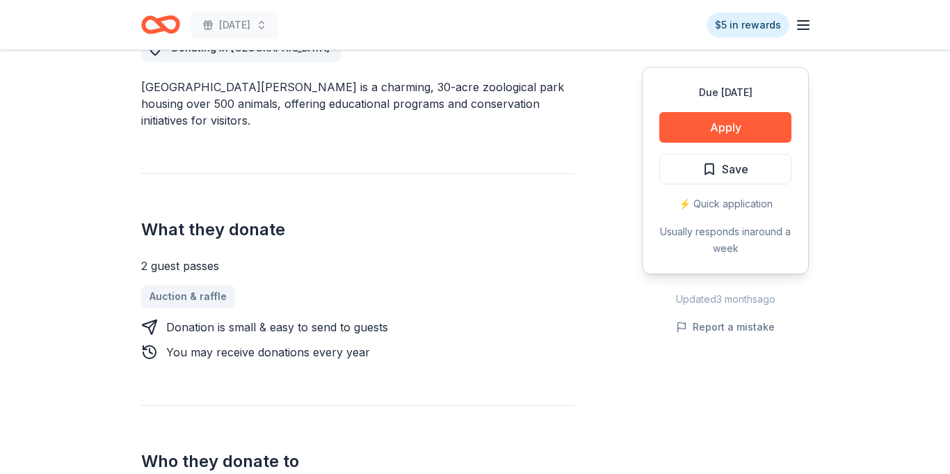
scroll to position [425, 0]
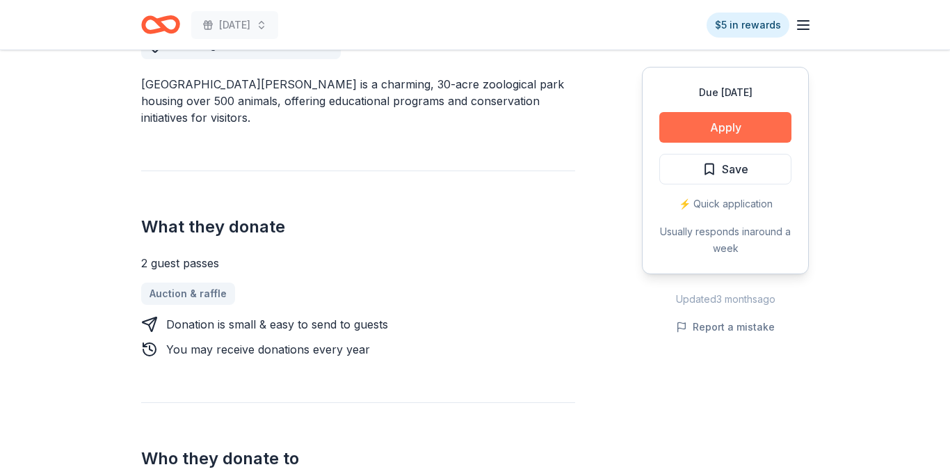
click at [717, 134] on button "Apply" at bounding box center [726, 127] width 132 height 31
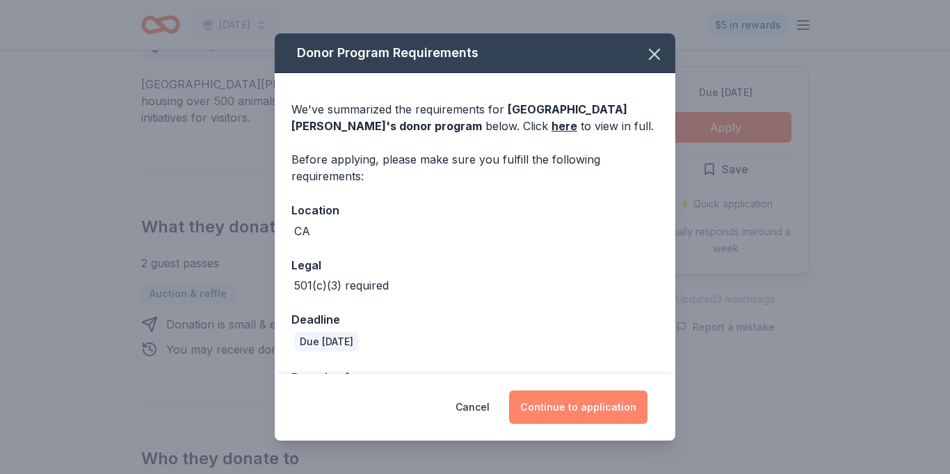
click at [593, 401] on button "Continue to application" at bounding box center [578, 406] width 138 height 33
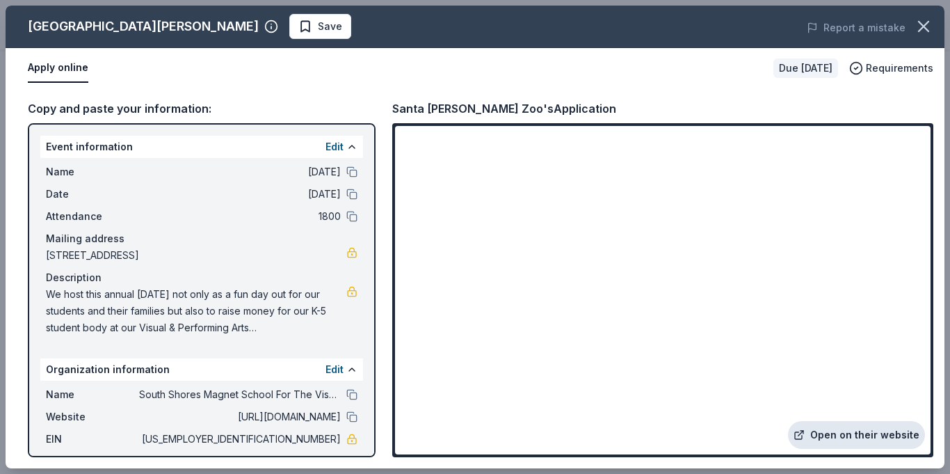
click at [857, 440] on link "Open on their website" at bounding box center [856, 435] width 137 height 28
click at [289, 35] on button "Save" at bounding box center [320, 26] width 62 height 25
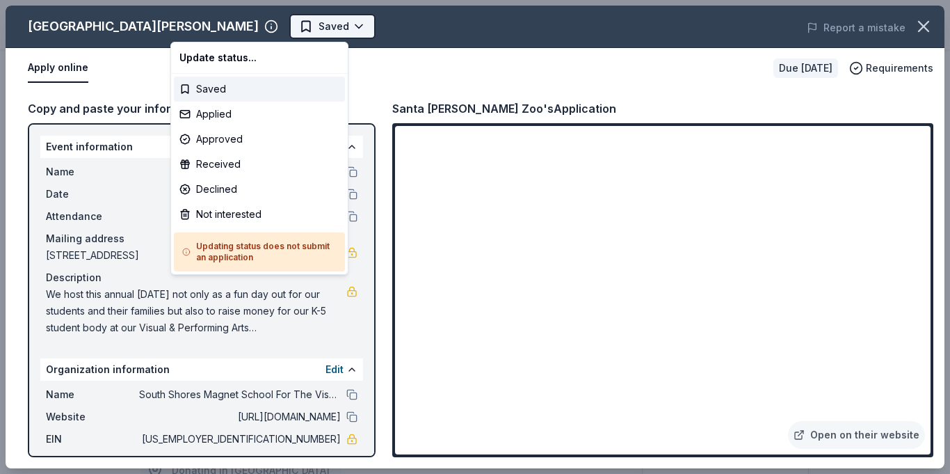
scroll to position [0, 0]
click at [216, 114] on div "Applied" at bounding box center [259, 114] width 171 height 25
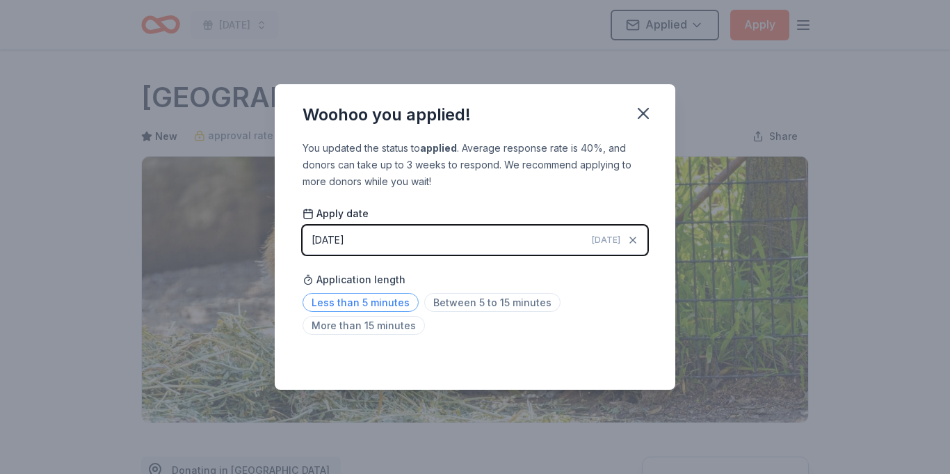
click at [335, 305] on span "Less than 5 minutes" at bounding box center [361, 302] width 116 height 19
click at [648, 106] on icon "button" at bounding box center [643, 113] width 19 height 19
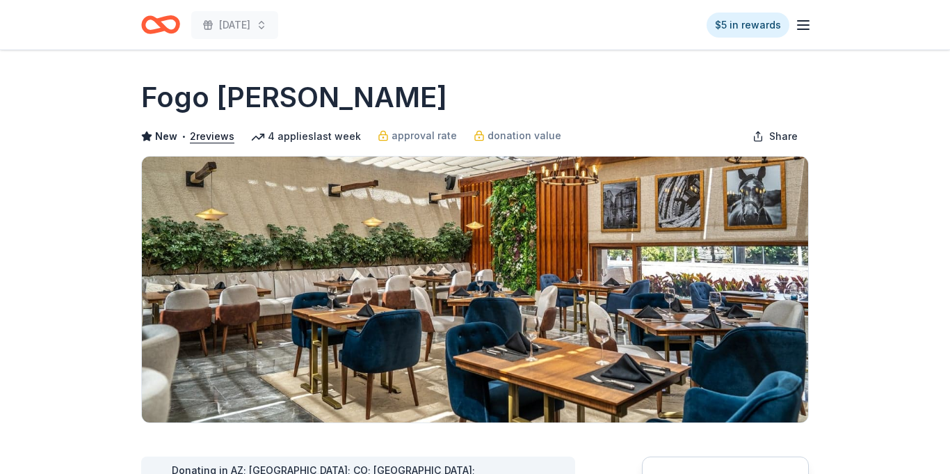
click at [641, 131] on div "New • 2 reviews 4 applies last week approval rate donation value Share" at bounding box center [475, 136] width 668 height 28
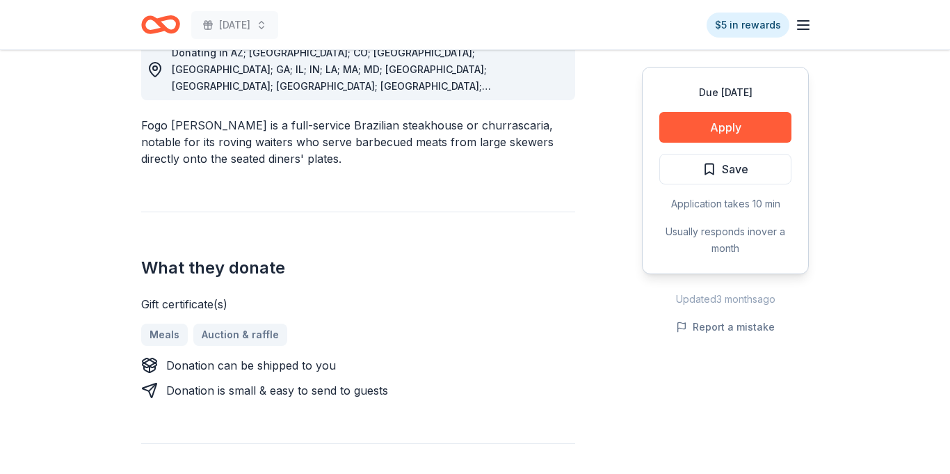
scroll to position [470, 0]
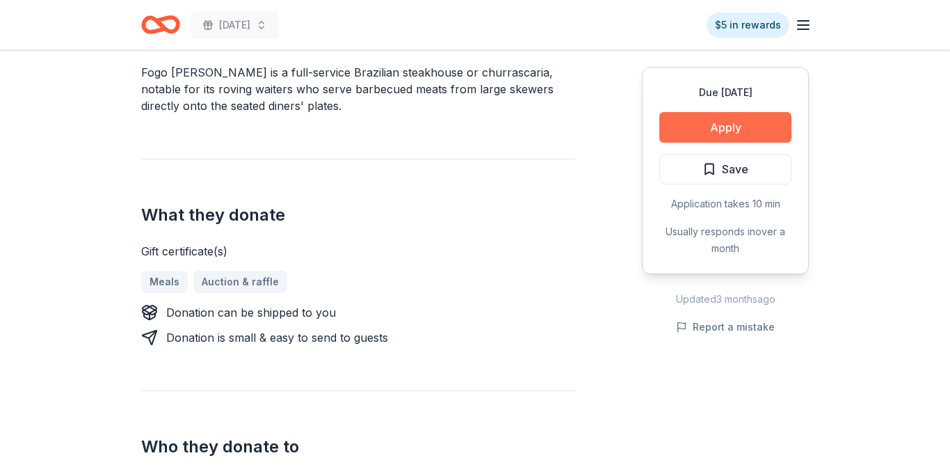
click at [742, 120] on button "Apply" at bounding box center [726, 127] width 132 height 31
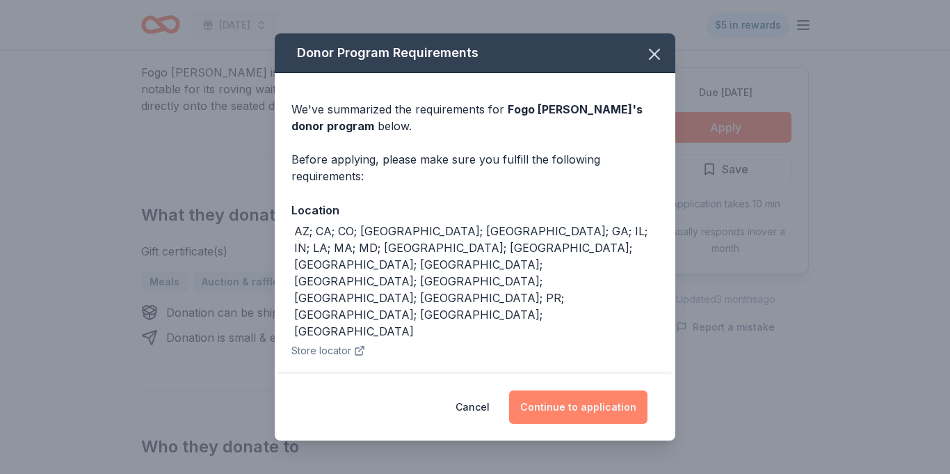
click at [589, 412] on button "Continue to application" at bounding box center [578, 406] width 138 height 33
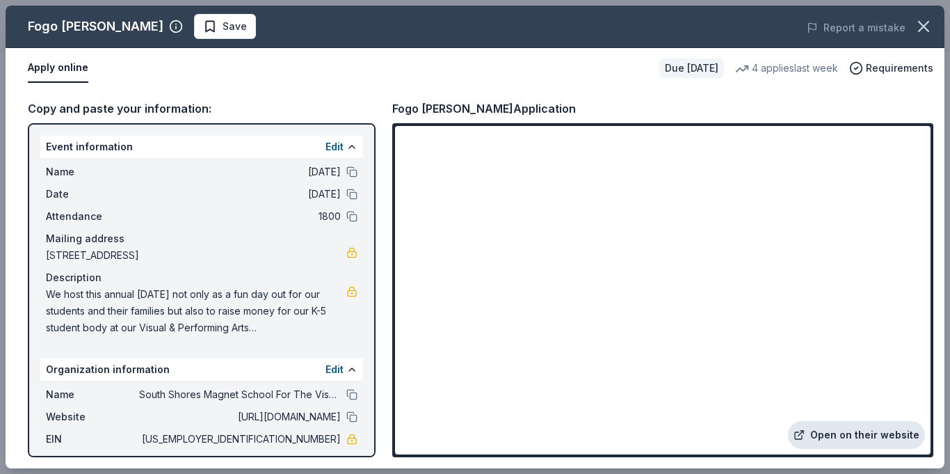
click at [840, 434] on link "Open on their website" at bounding box center [856, 435] width 137 height 28
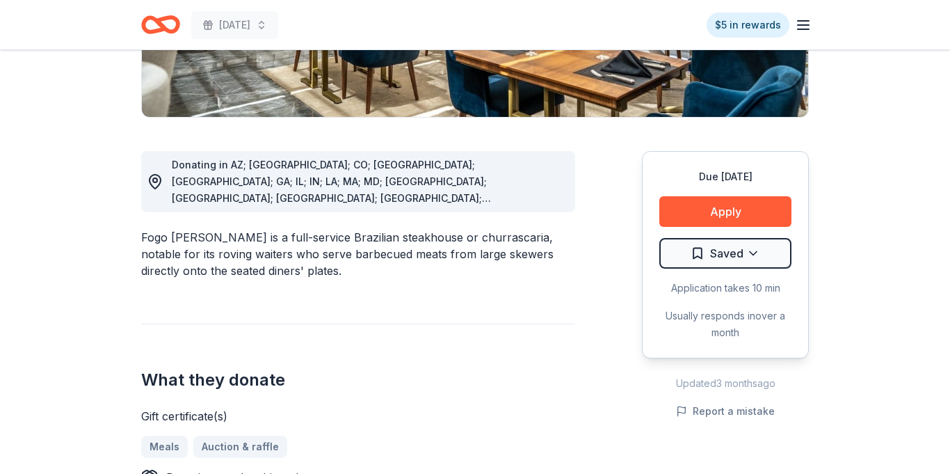
scroll to position [312, 0]
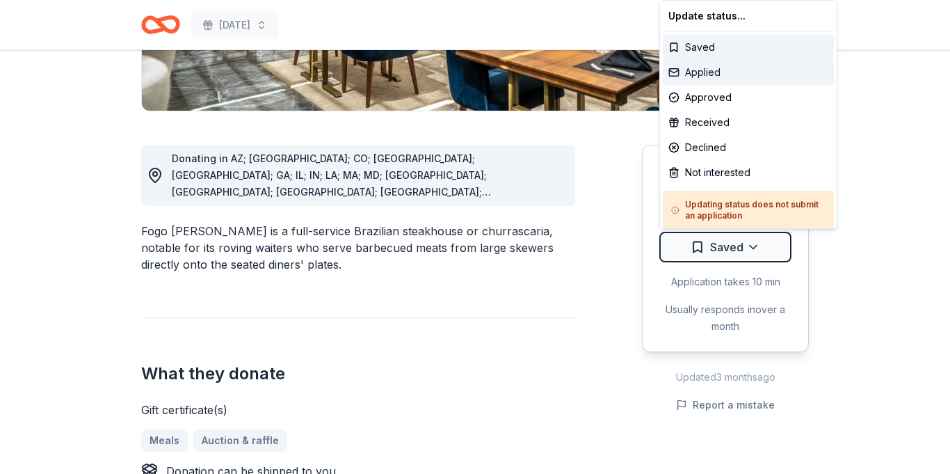
click at [694, 74] on div "Applied" at bounding box center [748, 72] width 171 height 25
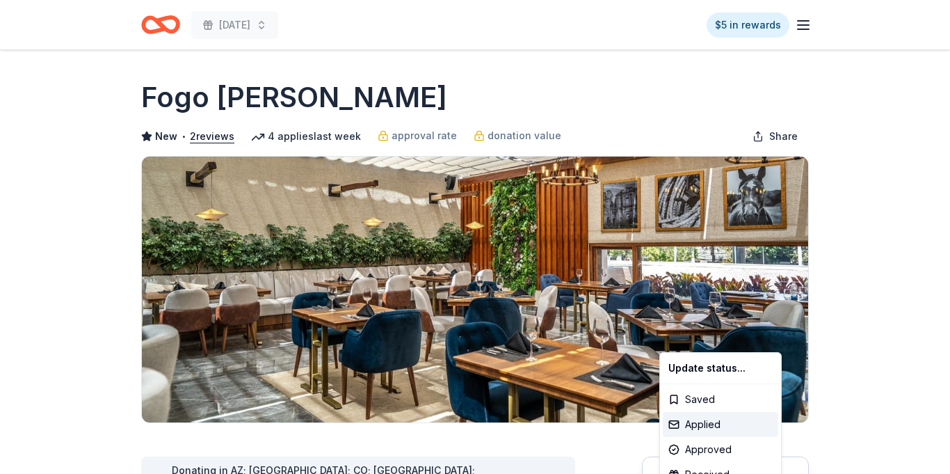
scroll to position [0, 0]
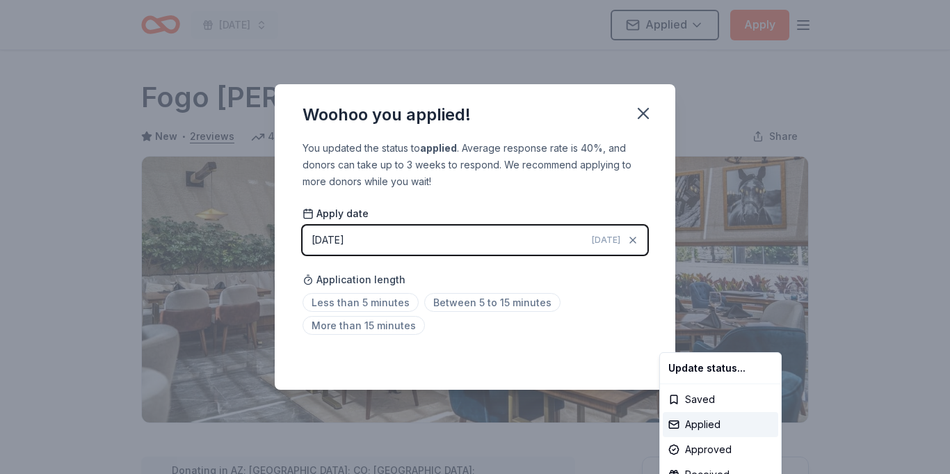
click at [640, 113] on html "2025 Harvest Festival Applied Apply Due in 18 days Share Fogo de Chao New • 2 r…" at bounding box center [475, 237] width 950 height 474
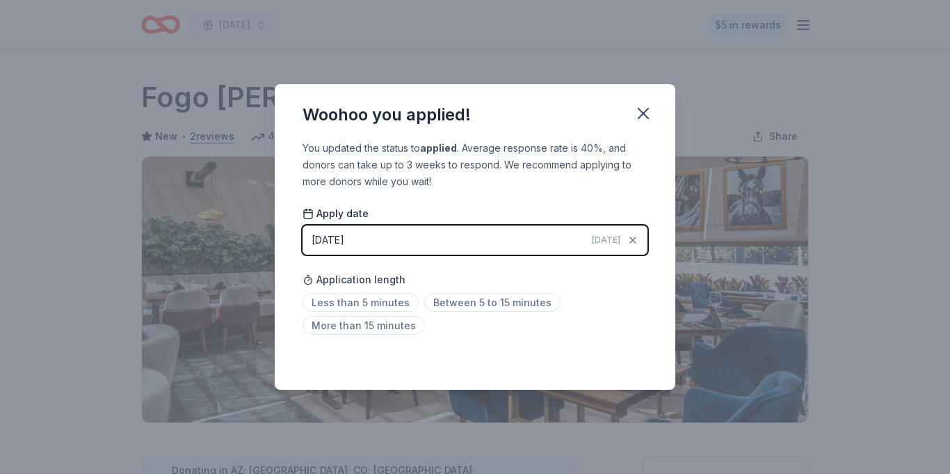
scroll to position [322, 0]
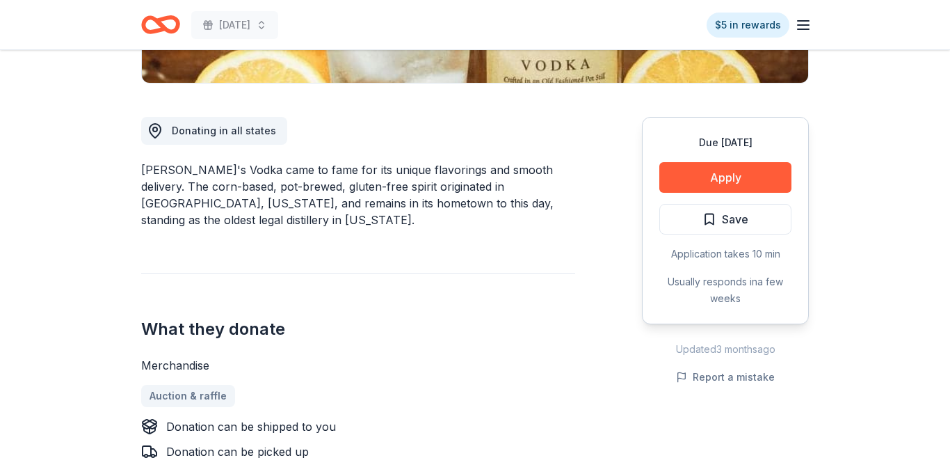
scroll to position [346, 0]
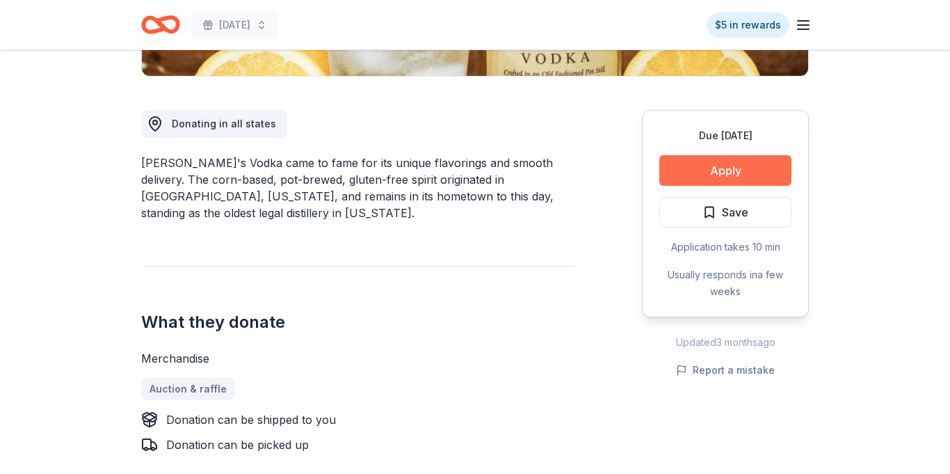
click at [746, 175] on button "Apply" at bounding box center [726, 170] width 132 height 31
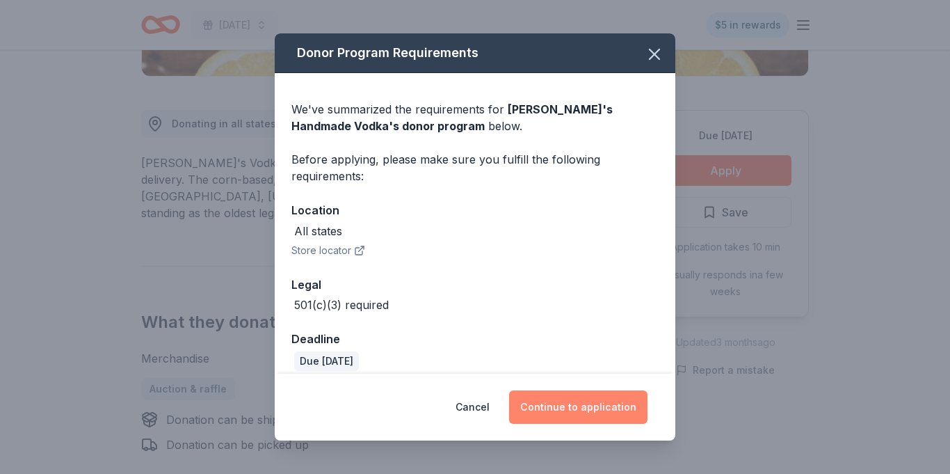
click at [574, 410] on button "Continue to application" at bounding box center [578, 406] width 138 height 33
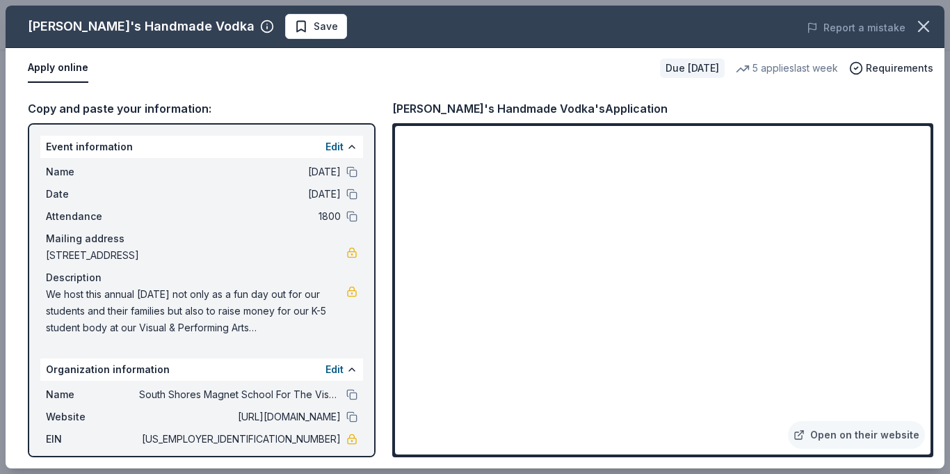
click at [948, 72] on div "Tito's Handmade Vodka Save Report a mistake Apply online Due in 30 days 5 appli…" at bounding box center [475, 237] width 950 height 474
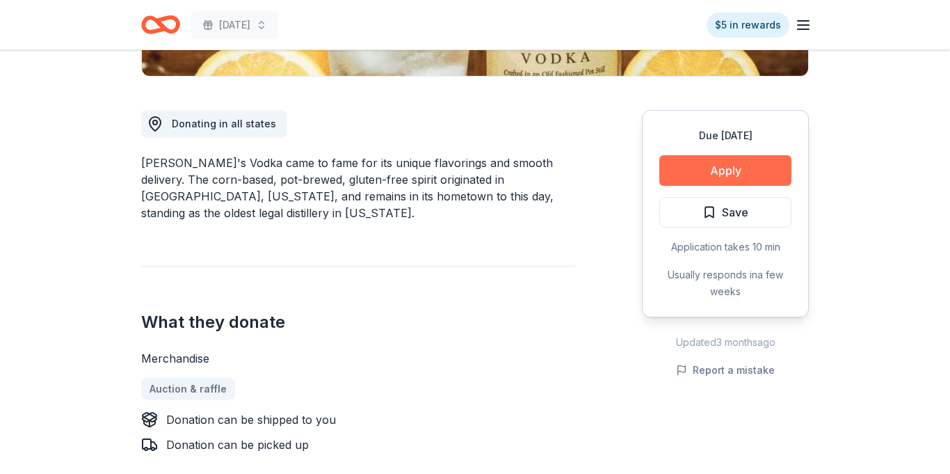
click at [721, 170] on button "Apply" at bounding box center [726, 170] width 132 height 31
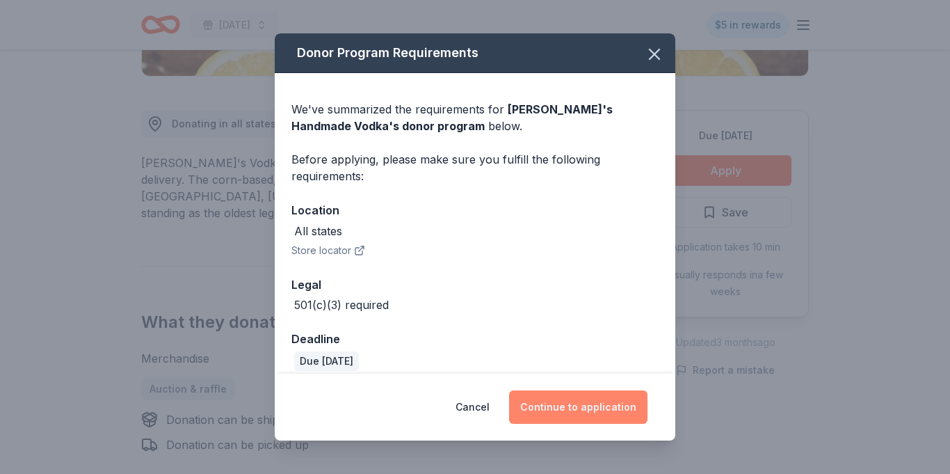
click at [586, 406] on button "Continue to application" at bounding box center [578, 406] width 138 height 33
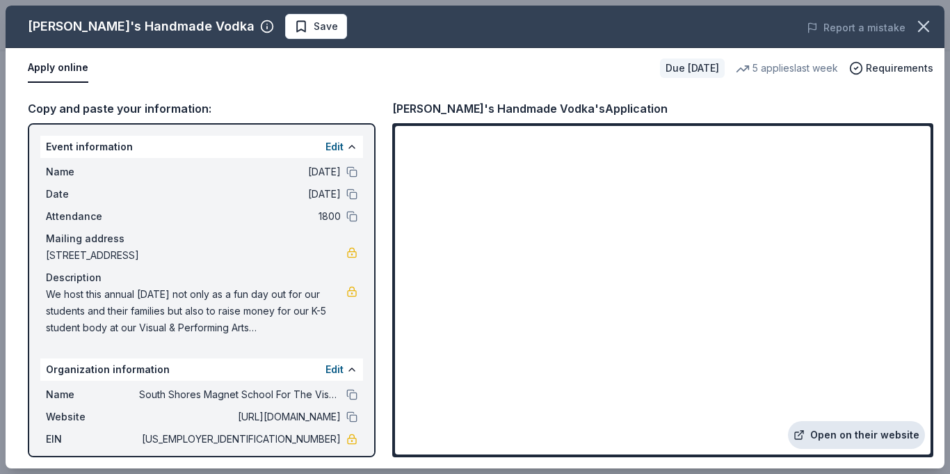
click at [842, 430] on link "Open on their website" at bounding box center [856, 435] width 137 height 28
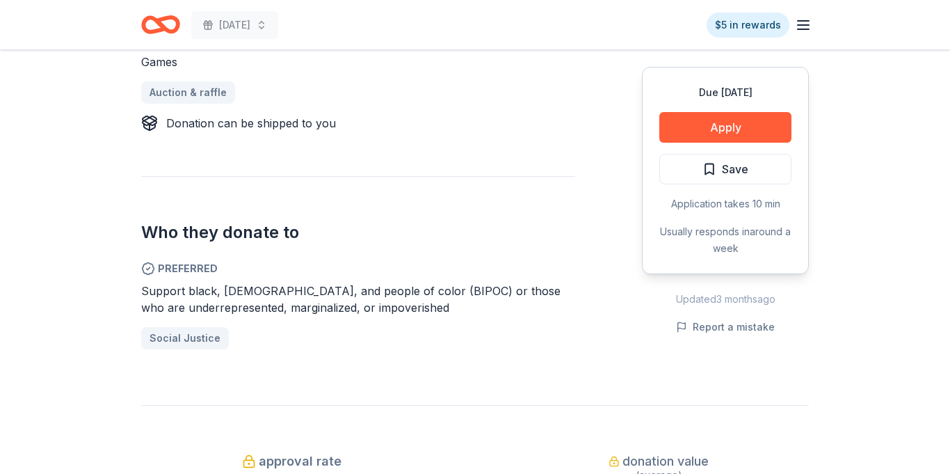
scroll to position [630, 0]
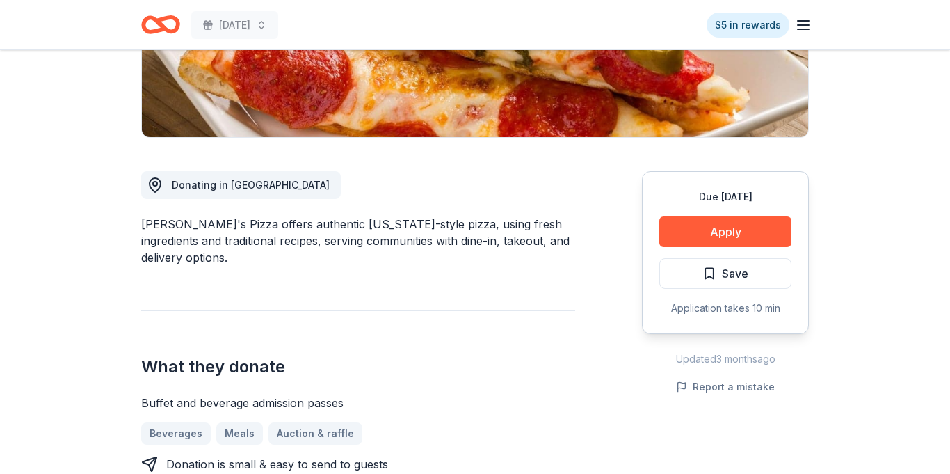
scroll to position [288, 0]
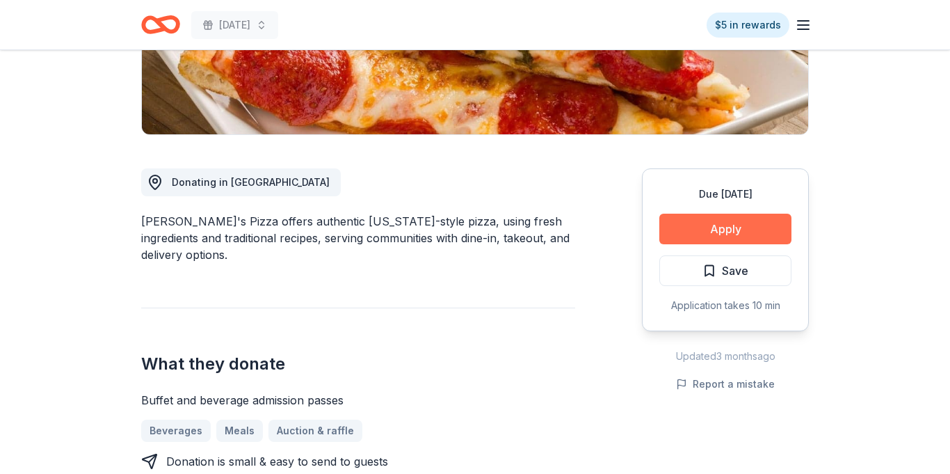
click at [733, 231] on button "Apply" at bounding box center [726, 229] width 132 height 31
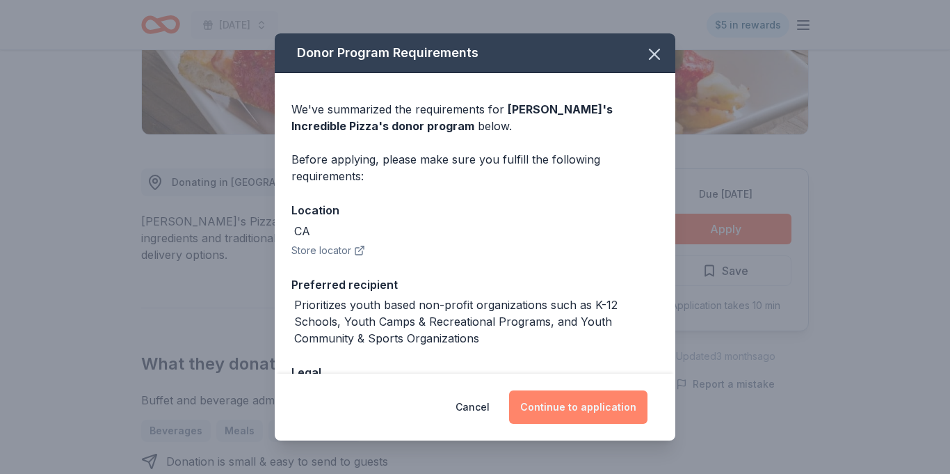
click at [598, 399] on button "Continue to application" at bounding box center [578, 406] width 138 height 33
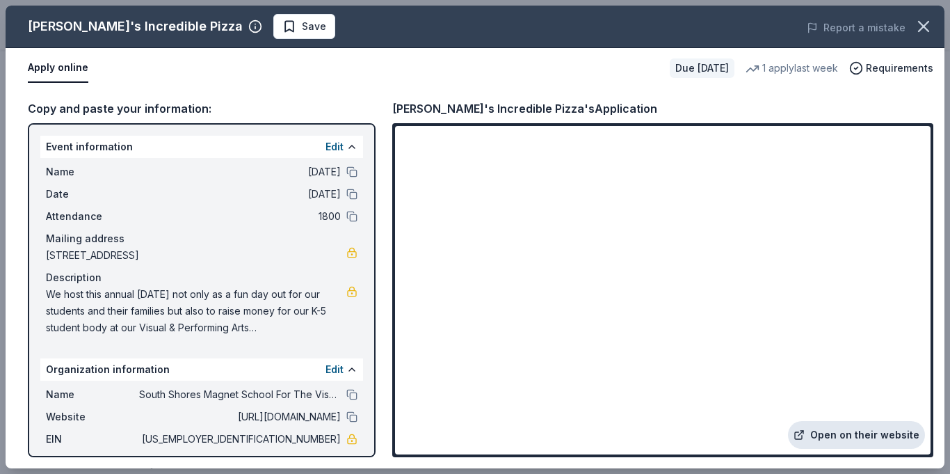
click at [890, 435] on link "Open on their website" at bounding box center [856, 435] width 137 height 28
click at [302, 19] on span "Save" at bounding box center [314, 26] width 24 height 17
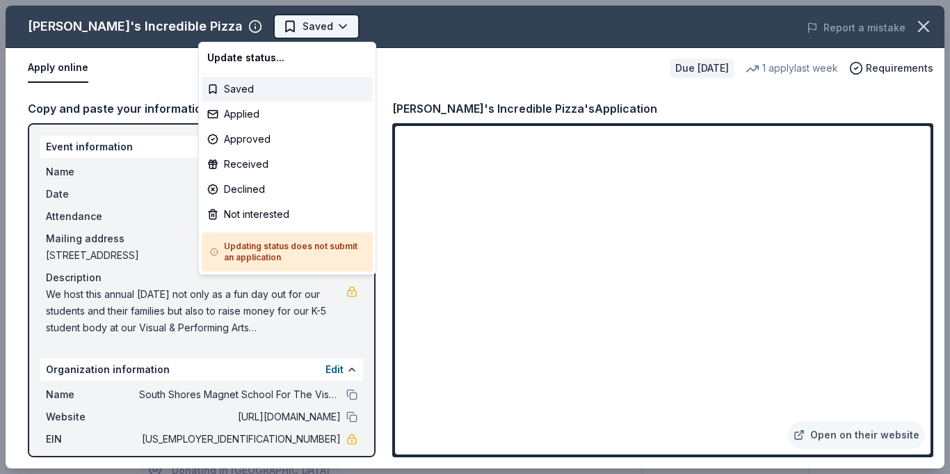
scroll to position [0, 0]
click at [255, 117] on div "Applied" at bounding box center [287, 114] width 171 height 25
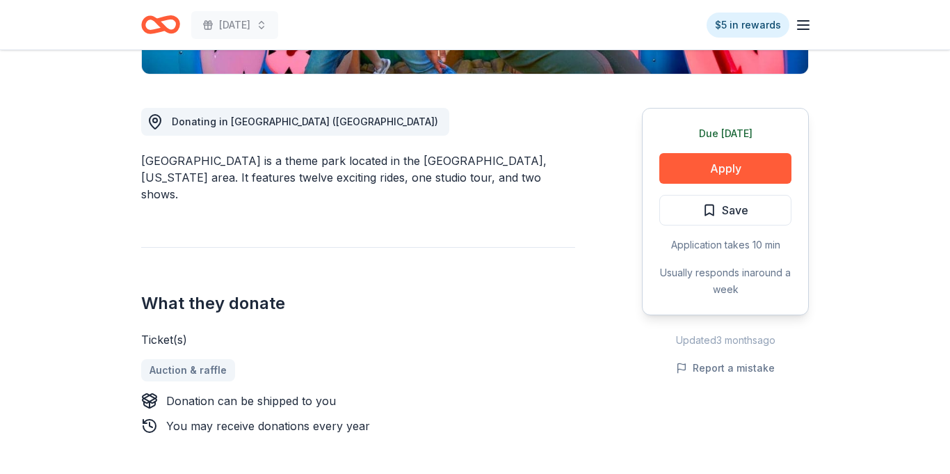
scroll to position [352, 0]
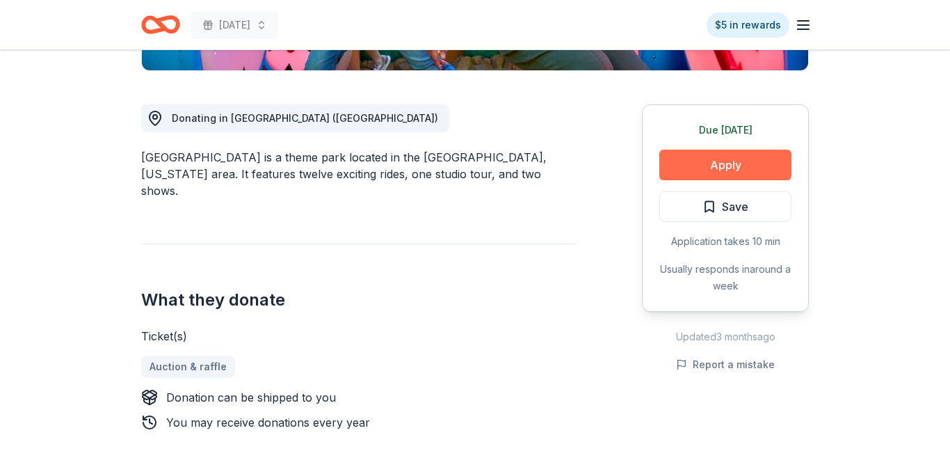
click at [724, 160] on button "Apply" at bounding box center [726, 165] width 132 height 31
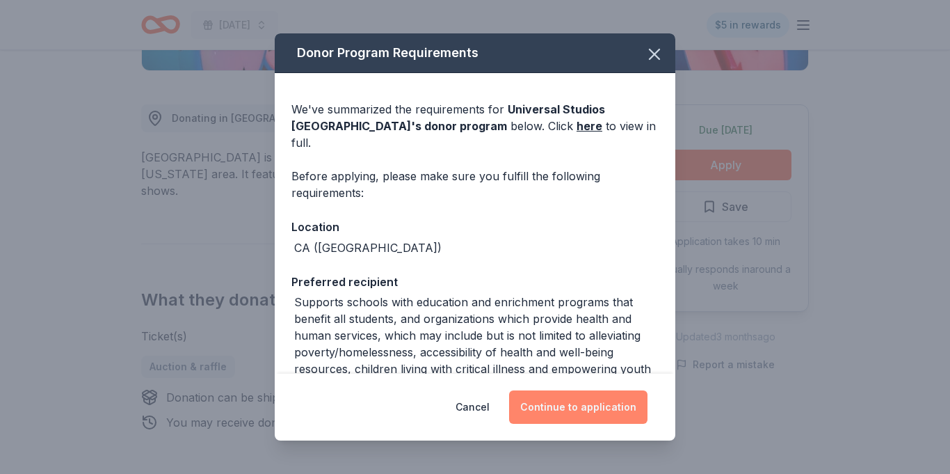
click at [614, 414] on button "Continue to application" at bounding box center [578, 406] width 138 height 33
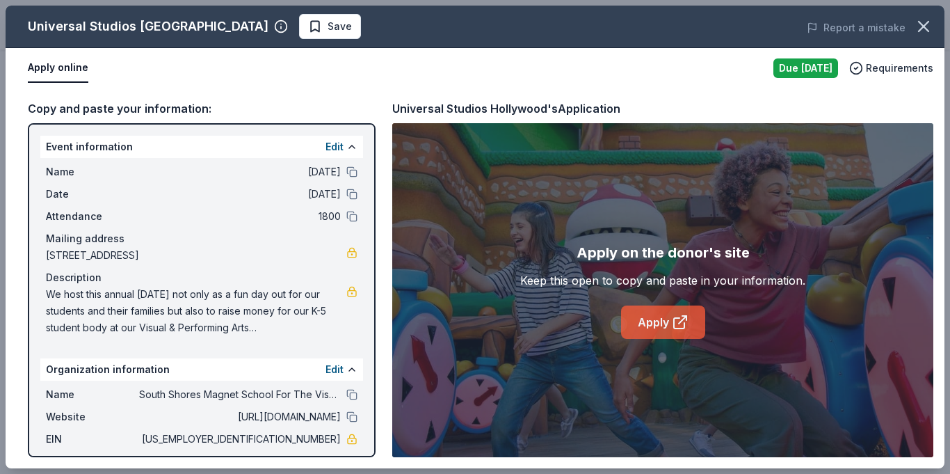
click at [666, 319] on link "Apply" at bounding box center [663, 321] width 84 height 33
